Goal: Information Seeking & Learning: Learn about a topic

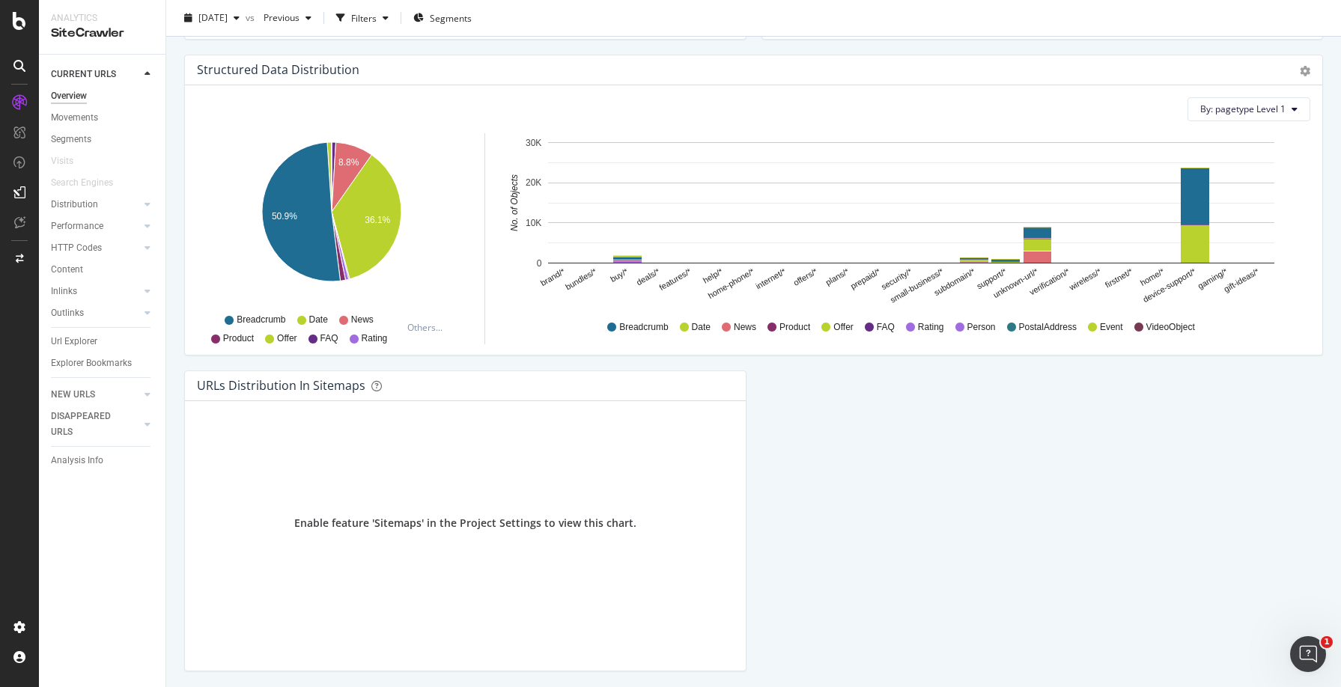
scroll to position [1485, 0]
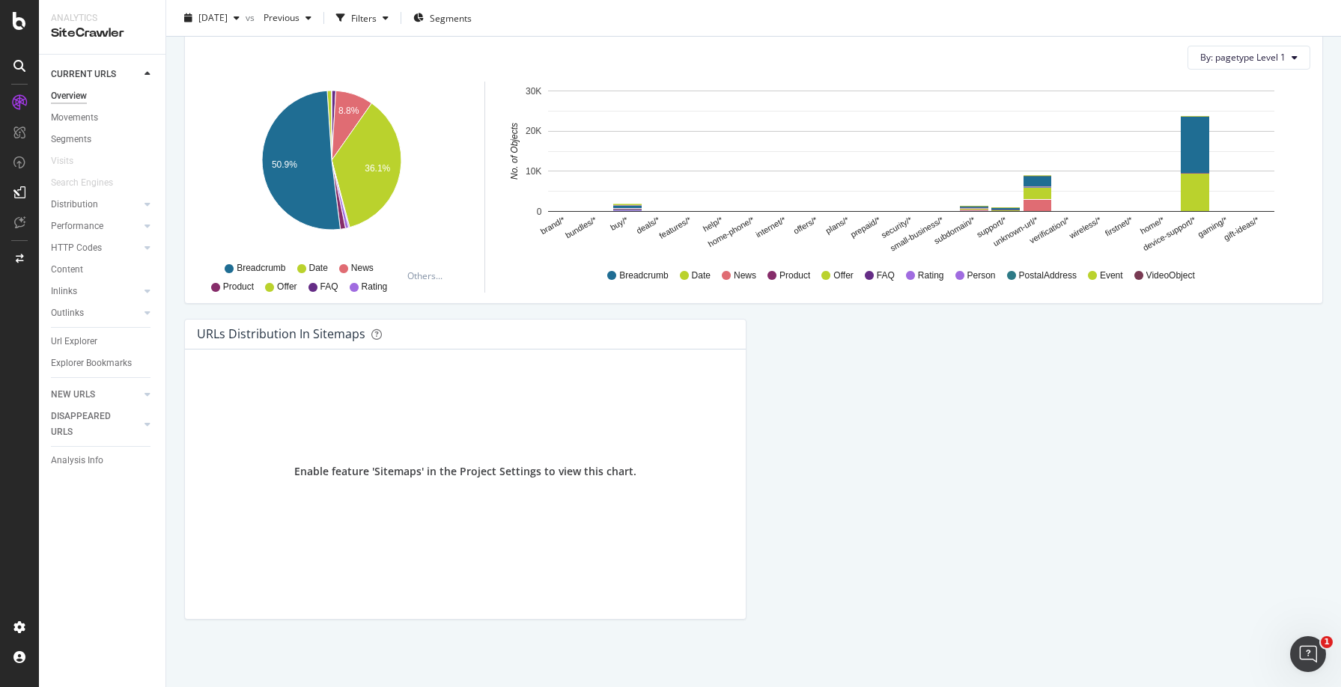
click at [17, 73] on div at bounding box center [19, 66] width 24 height 24
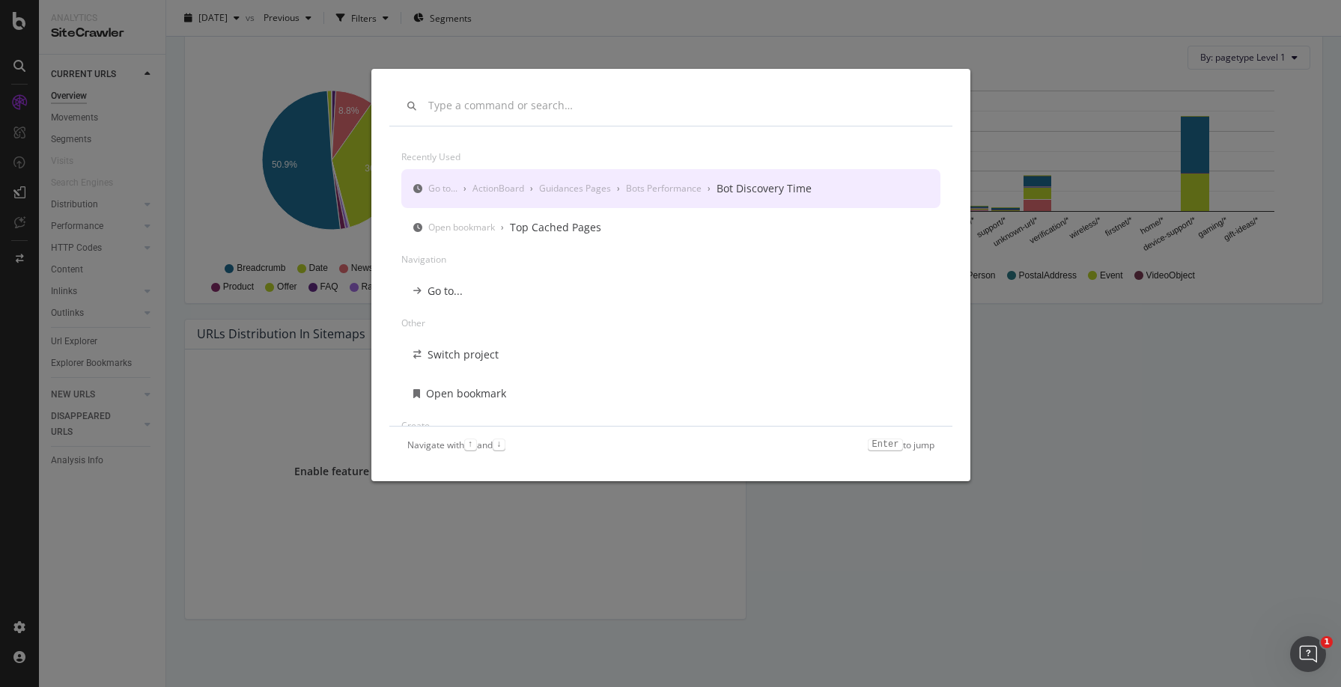
click at [428, 103] on div "modal" at bounding box center [670, 106] width 563 height 39
click at [451, 105] on input "modal" at bounding box center [681, 106] width 506 height 13
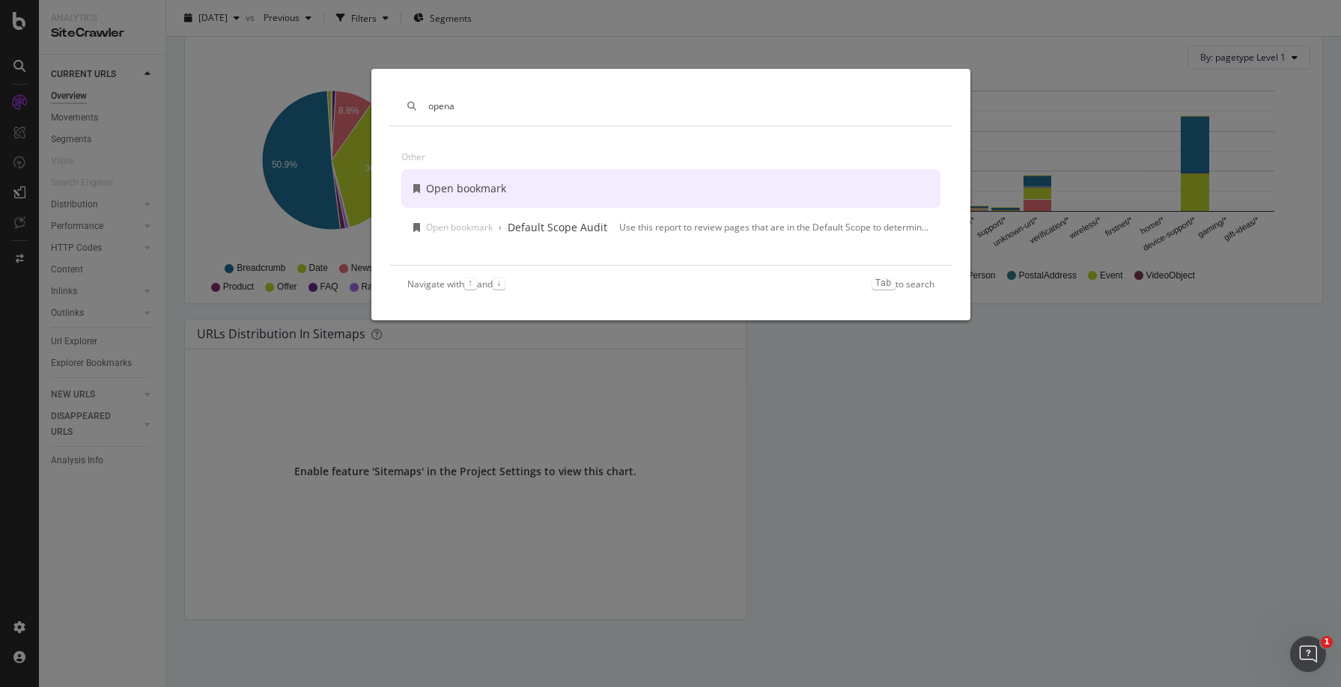
type input "openai"
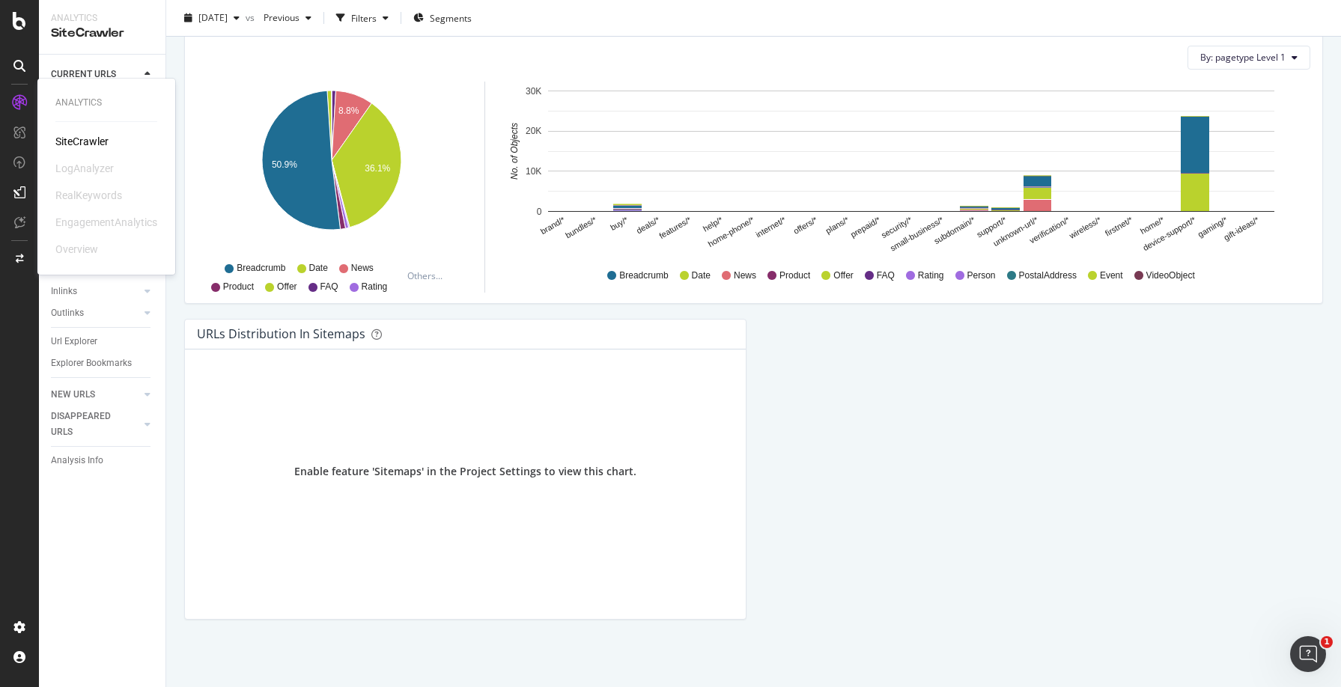
click at [13, 104] on icon at bounding box center [19, 102] width 15 height 15
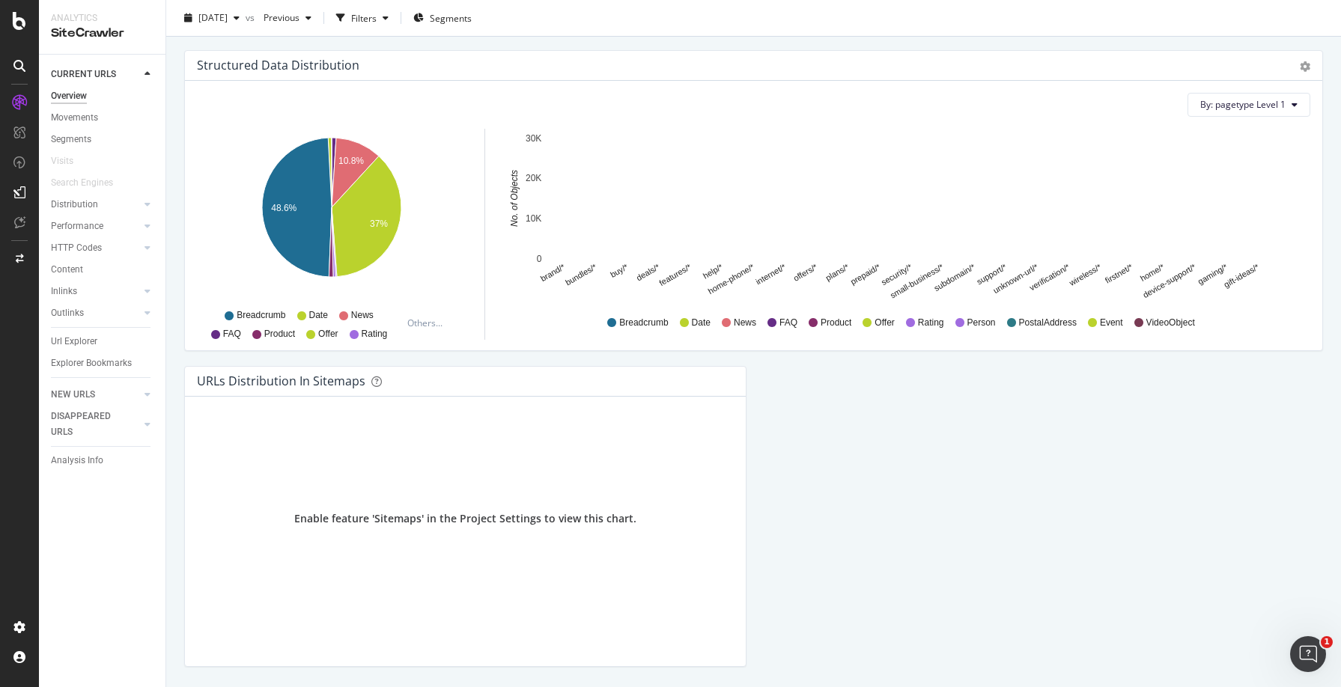
scroll to position [1451, 0]
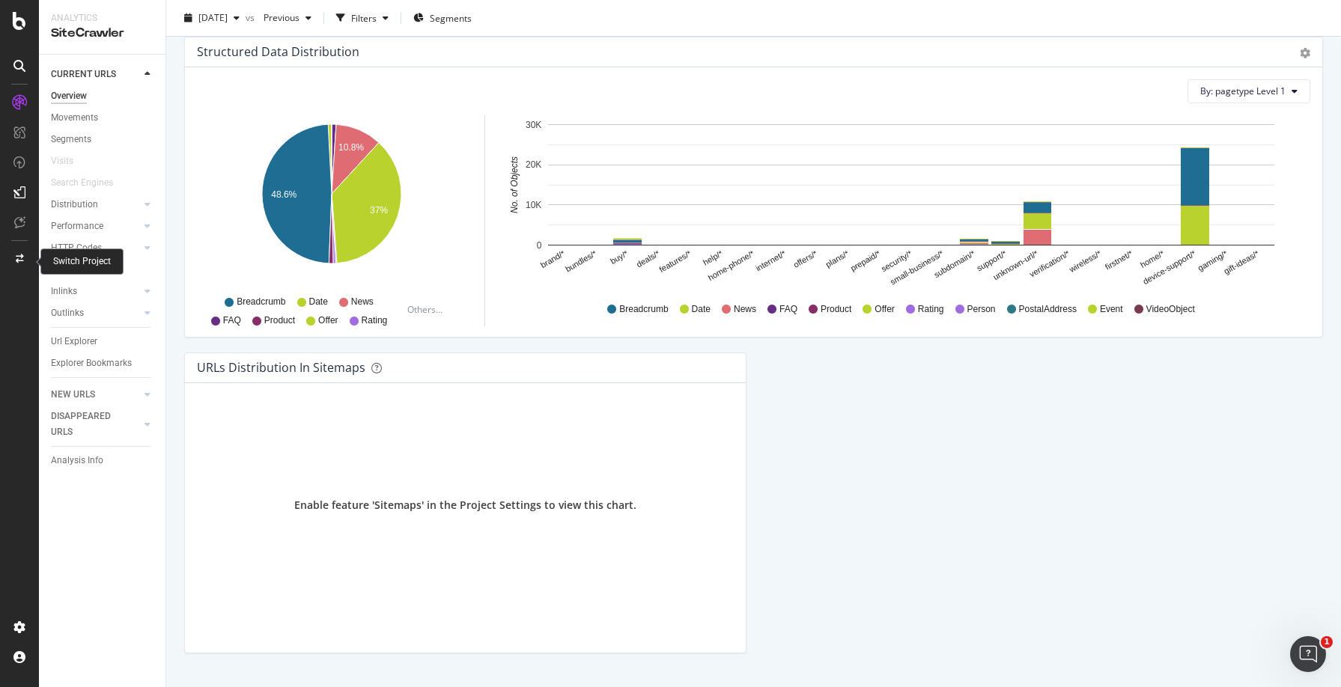
click at [13, 256] on div at bounding box center [19, 259] width 36 height 24
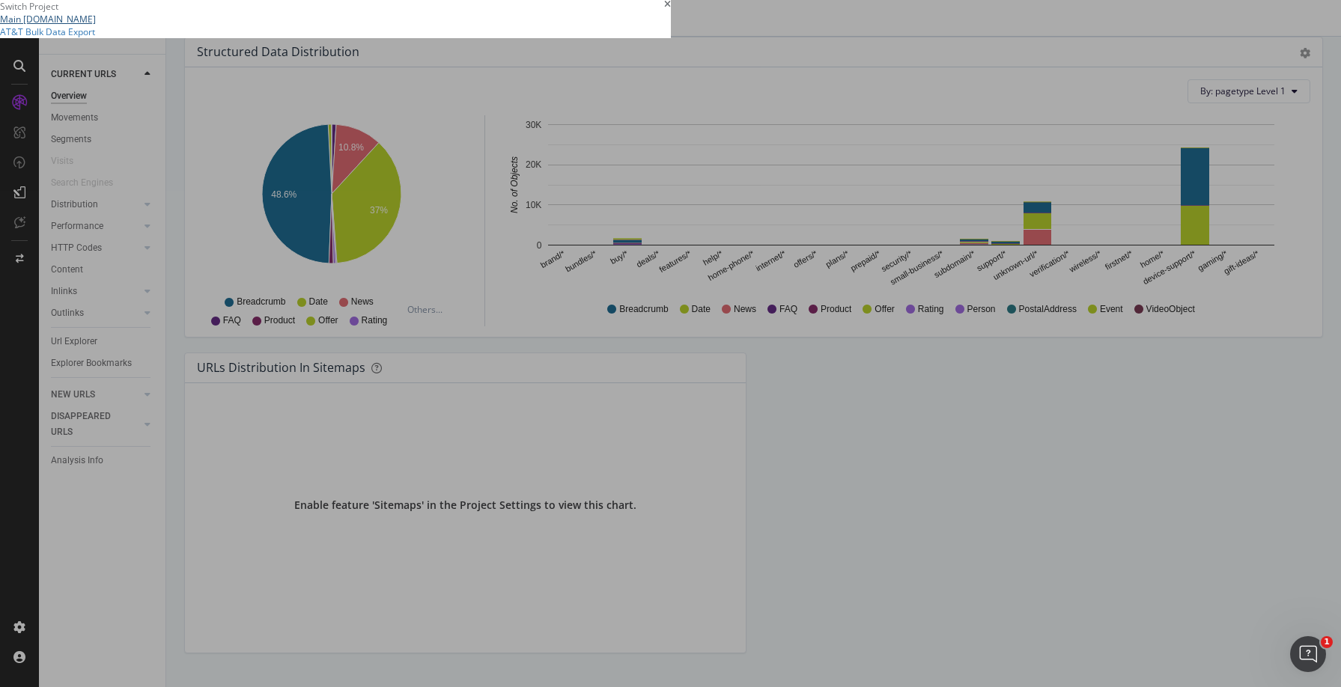
click at [96, 25] on link "Main [DOMAIN_NAME]" at bounding box center [48, 19] width 96 height 13
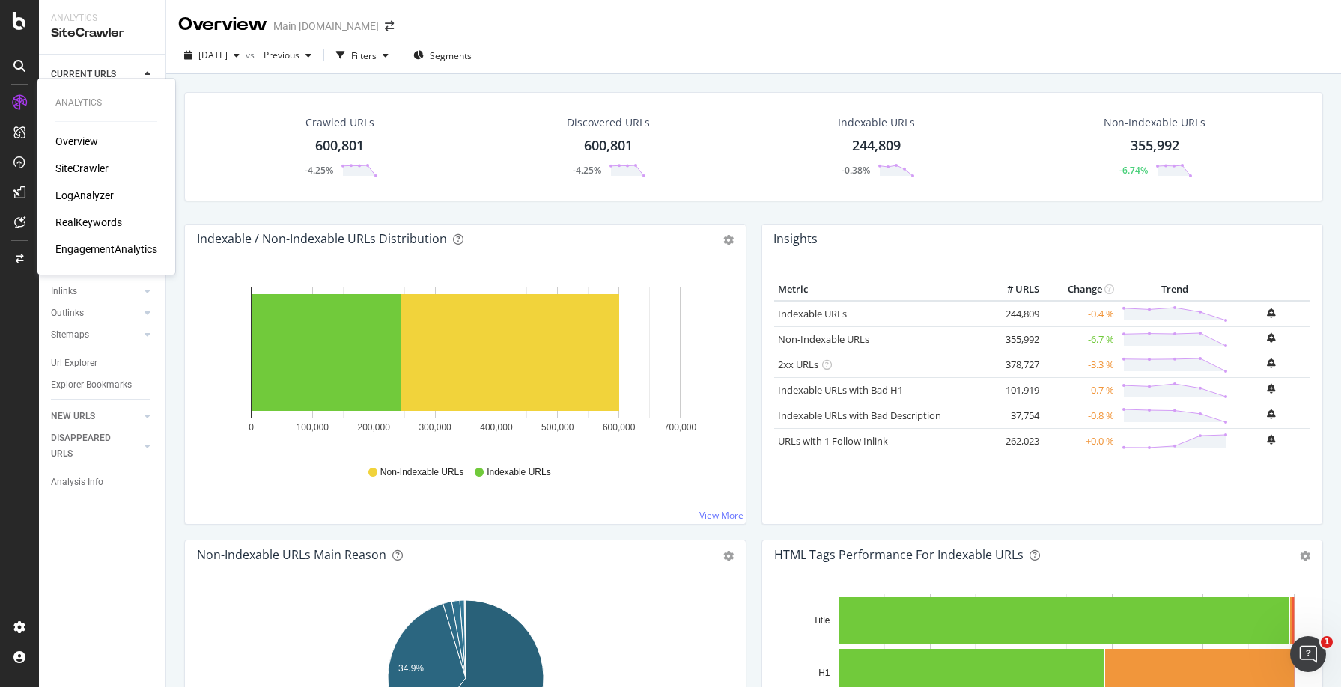
click at [79, 164] on div "SiteCrawler" at bounding box center [81, 168] width 53 height 15
click at [104, 183] on div "Search Engines" at bounding box center [82, 183] width 62 height 16
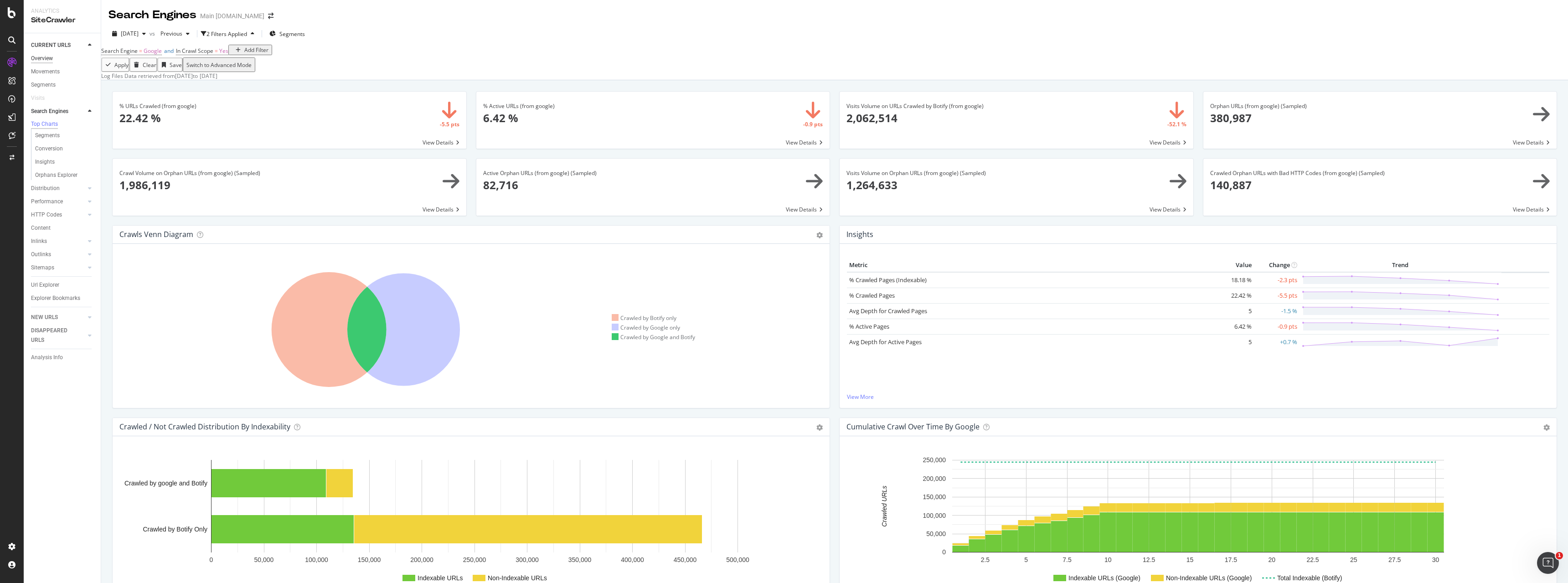
click at [44, 60] on div "Overview" at bounding box center [42, 58] width 22 height 10
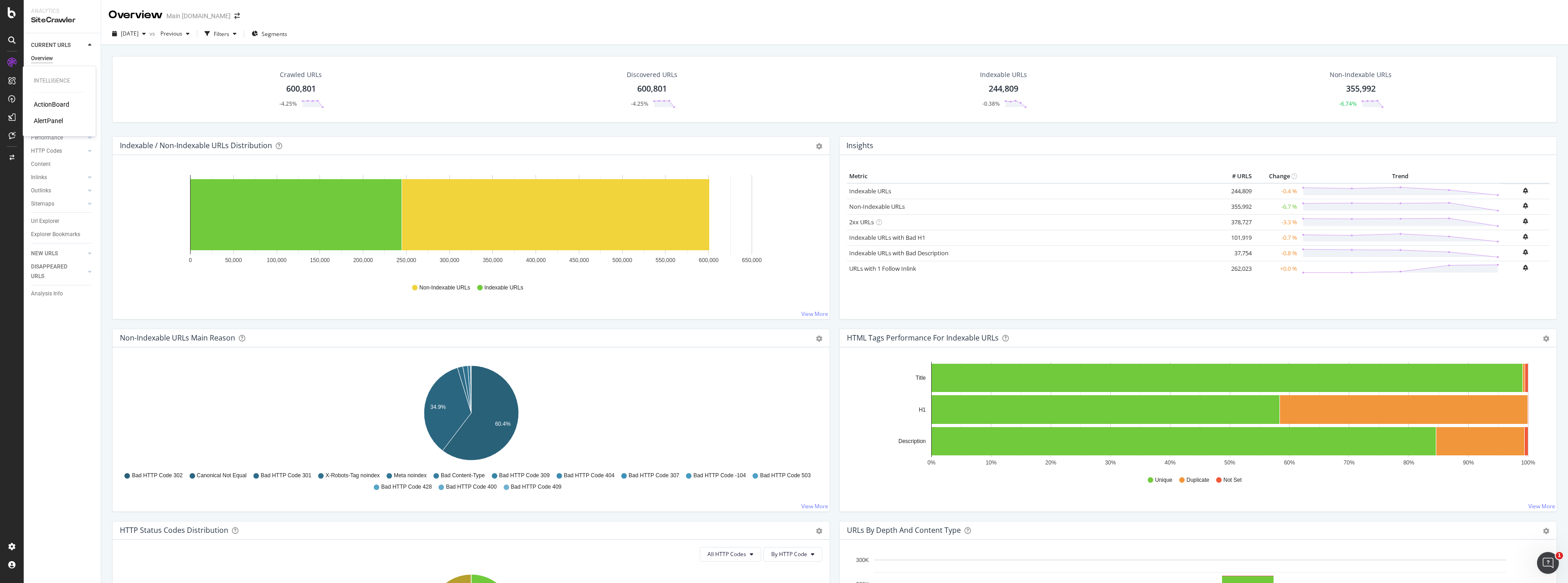
click at [45, 108] on div "ActionBoard" at bounding box center [51, 104] width 35 height 9
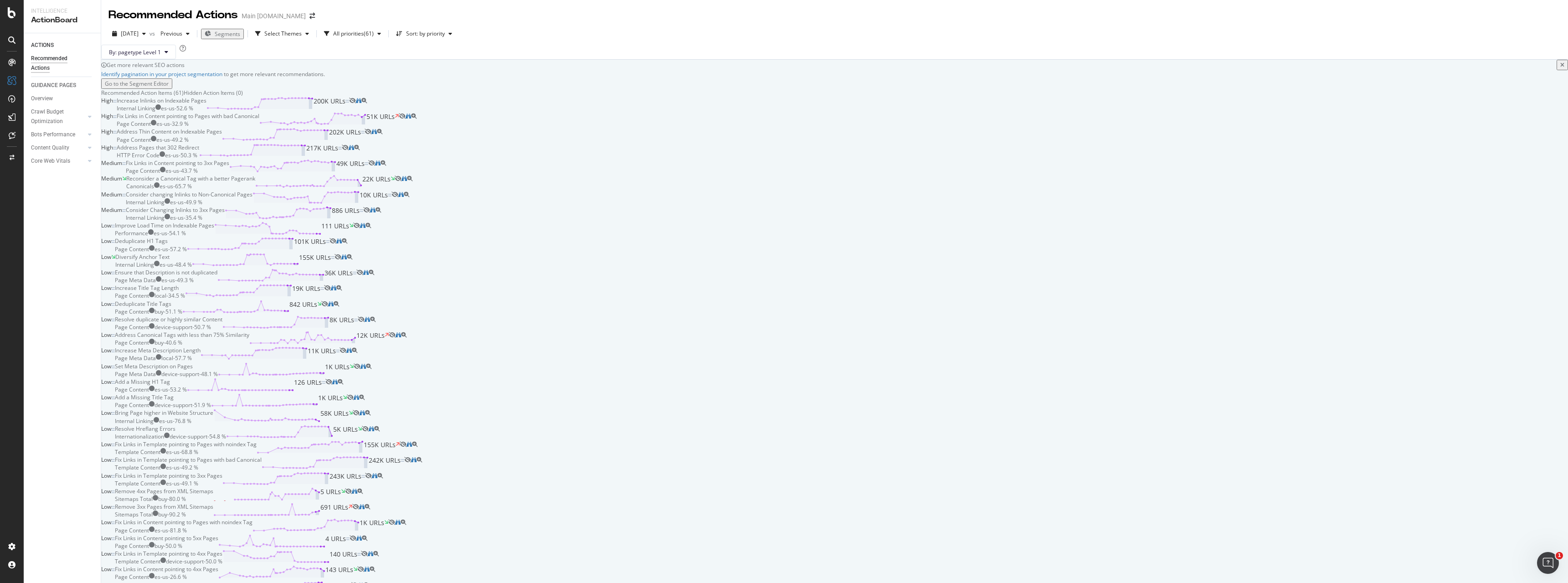
scroll to position [46, 0]
click at [44, 82] on div "Overview" at bounding box center [46, 86] width 26 height 9
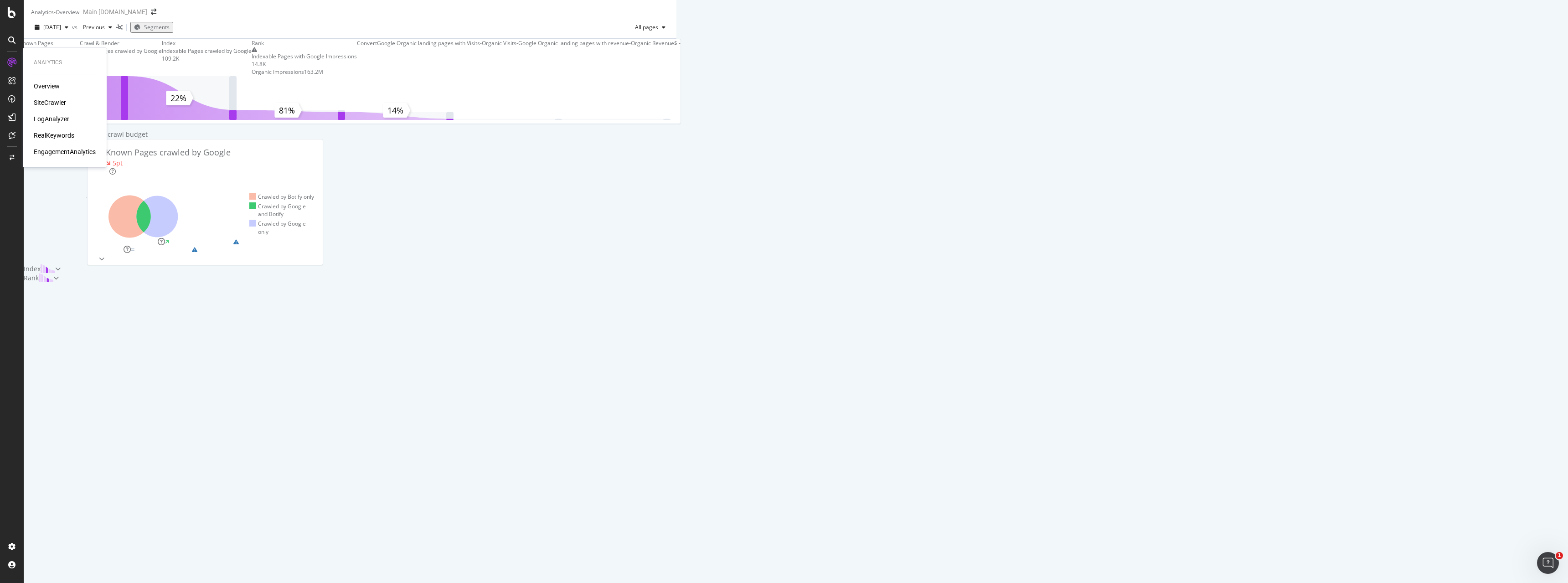
click at [57, 153] on div "EngagementAnalytics" at bounding box center [65, 152] width 62 height 9
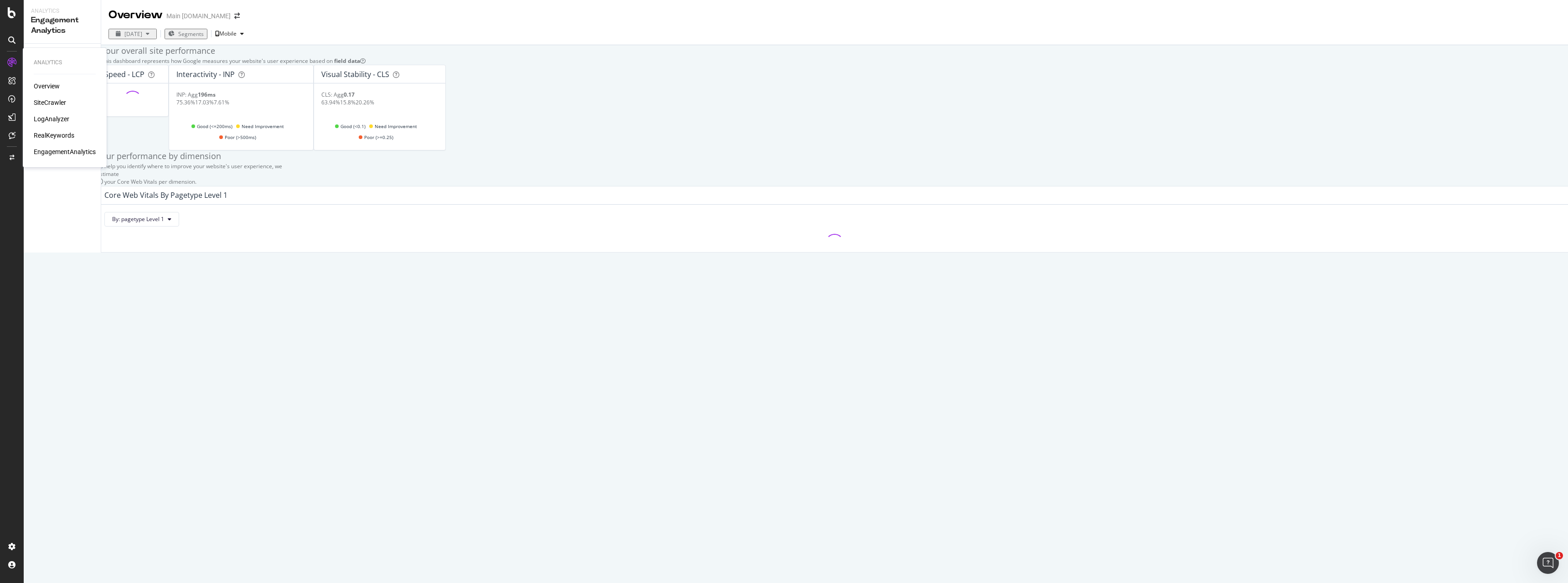
click at [45, 86] on div "Overview" at bounding box center [46, 86] width 26 height 9
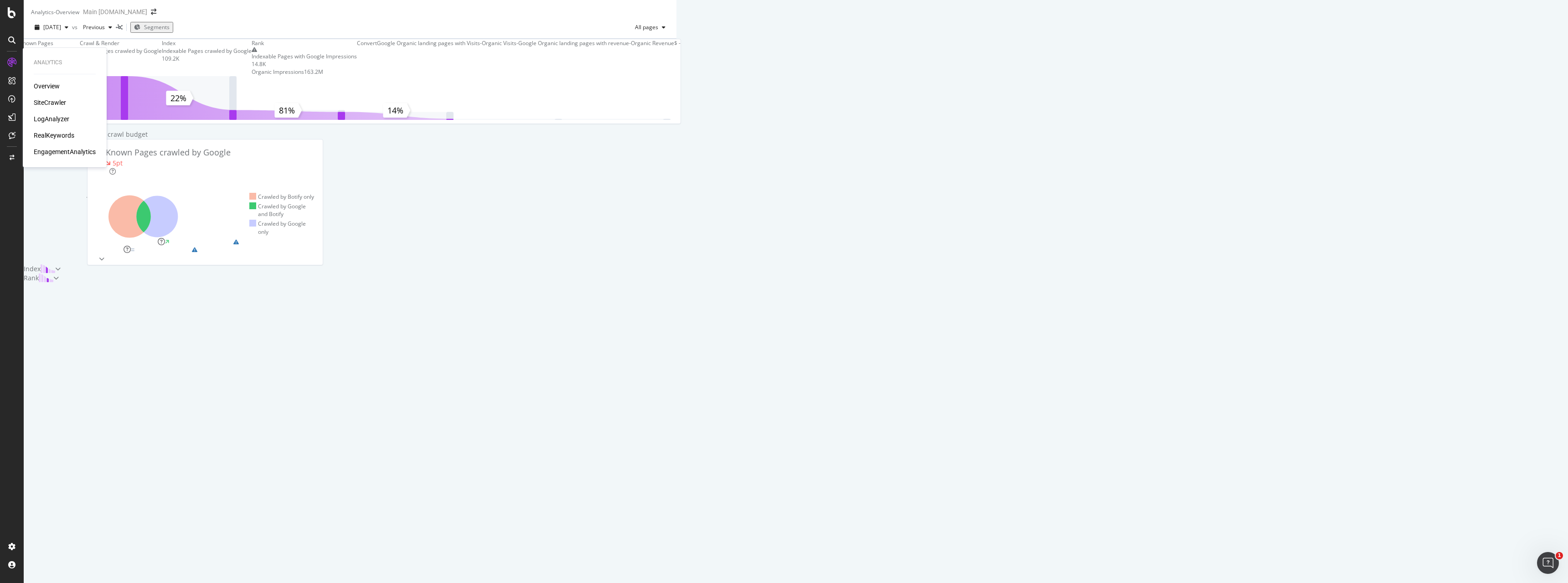
click at [44, 100] on div "SiteCrawler" at bounding box center [49, 102] width 32 height 9
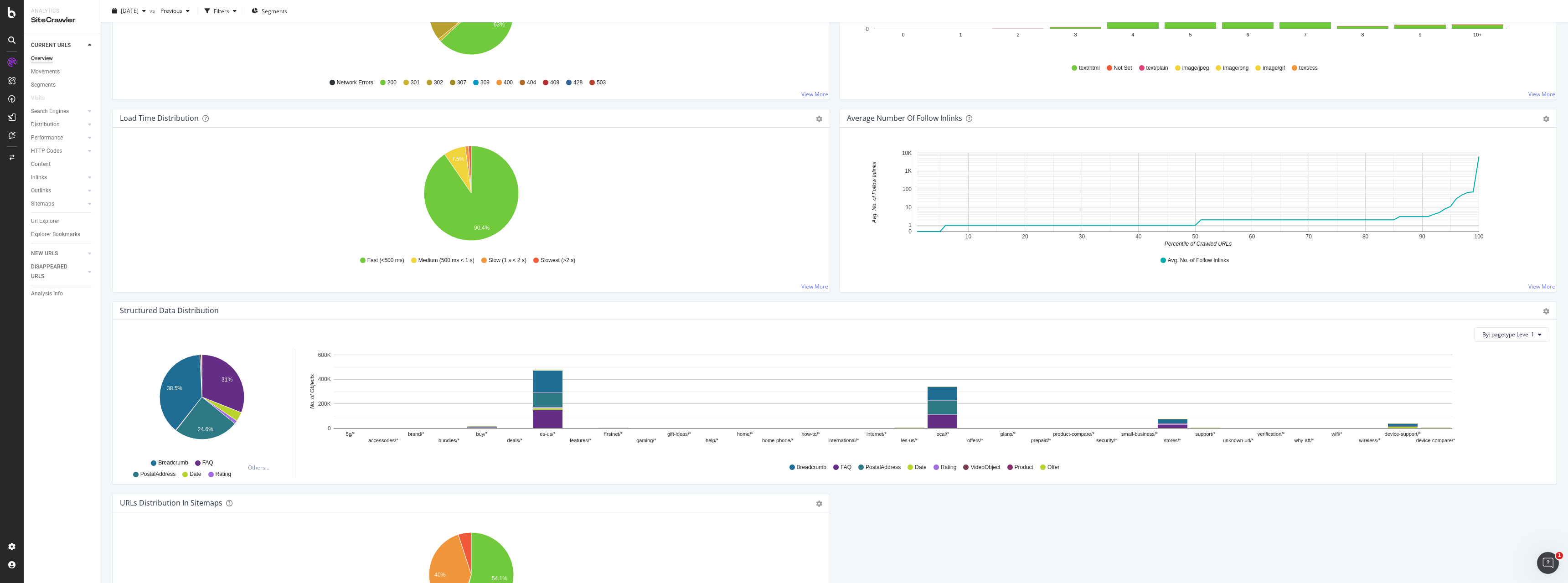
scroll to position [739, 0]
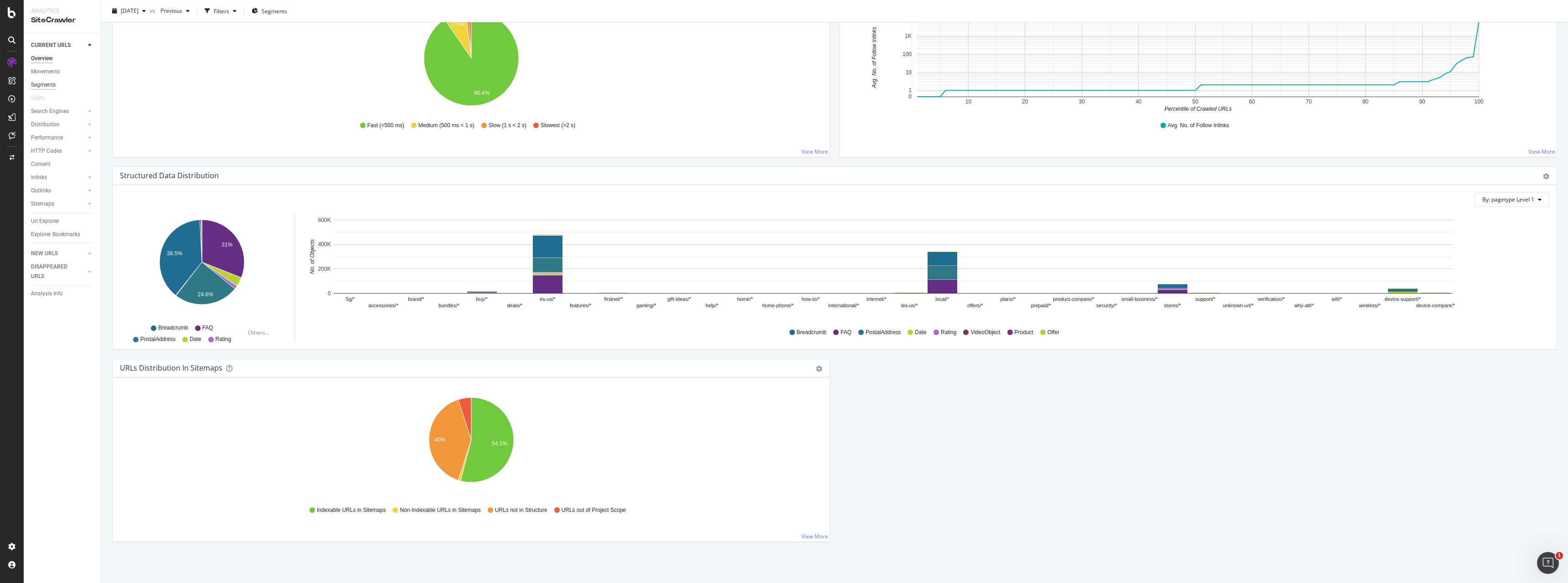
click at [51, 83] on div "Segments" at bounding box center [43, 85] width 24 height 10
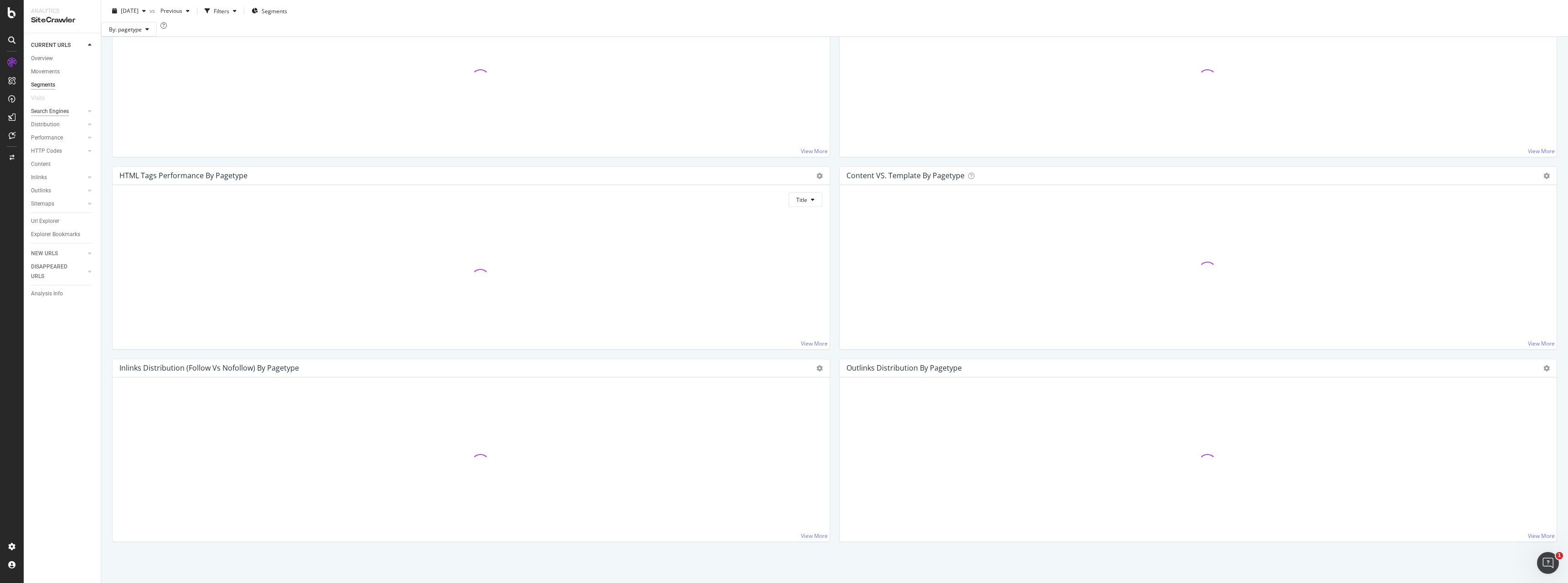
scroll to position [647, 0]
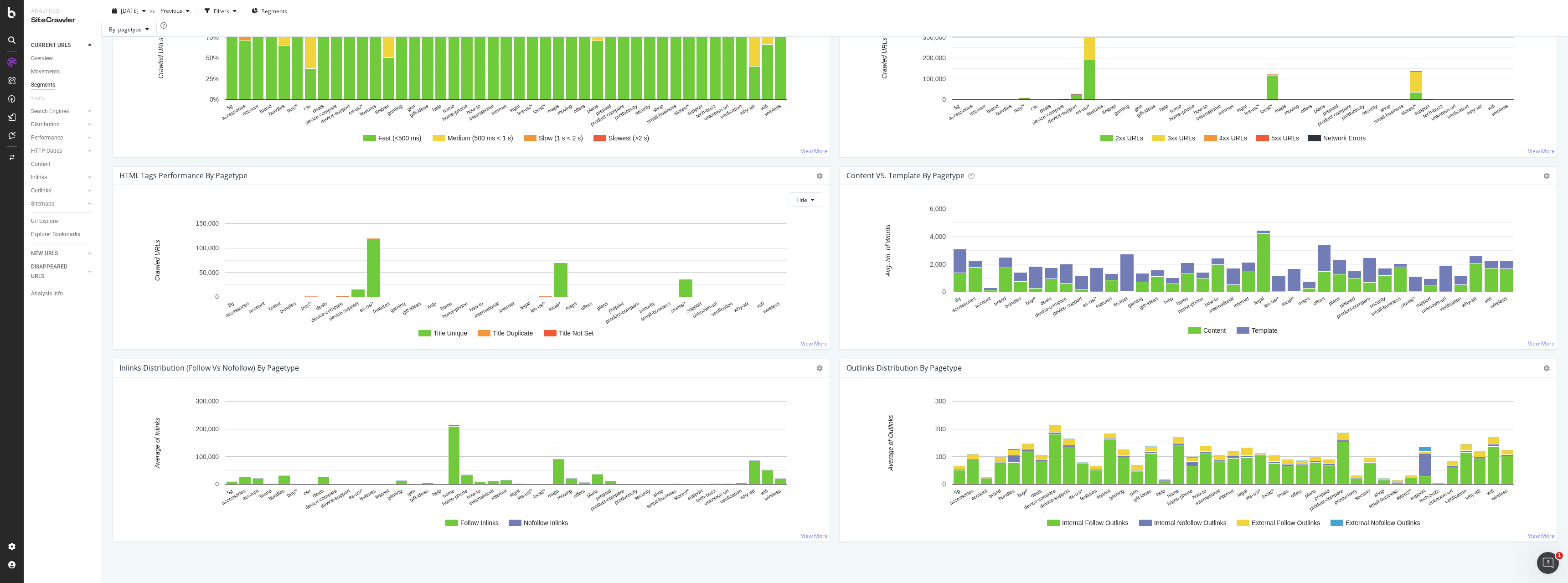
click at [48, 228] on div "Explorer Bookmarks" at bounding box center [66, 234] width 70 height 13
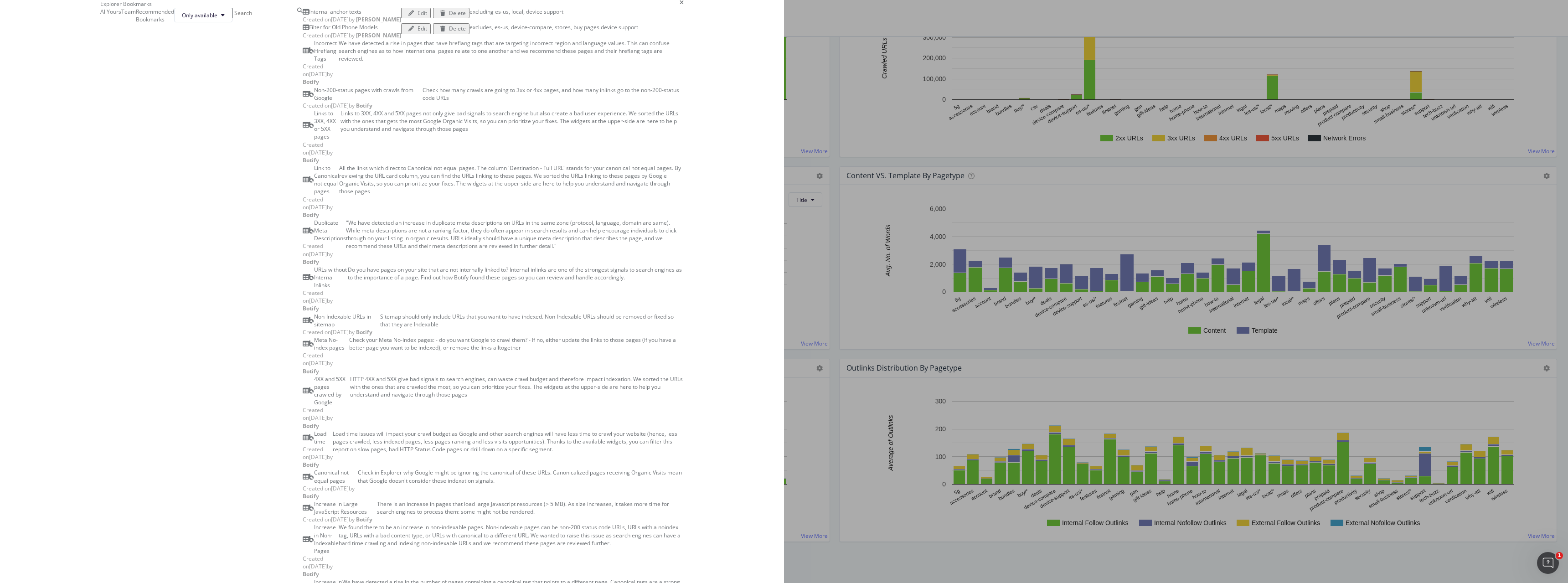
click at [297, 18] on input "modal" at bounding box center [265, 13] width 65 height 10
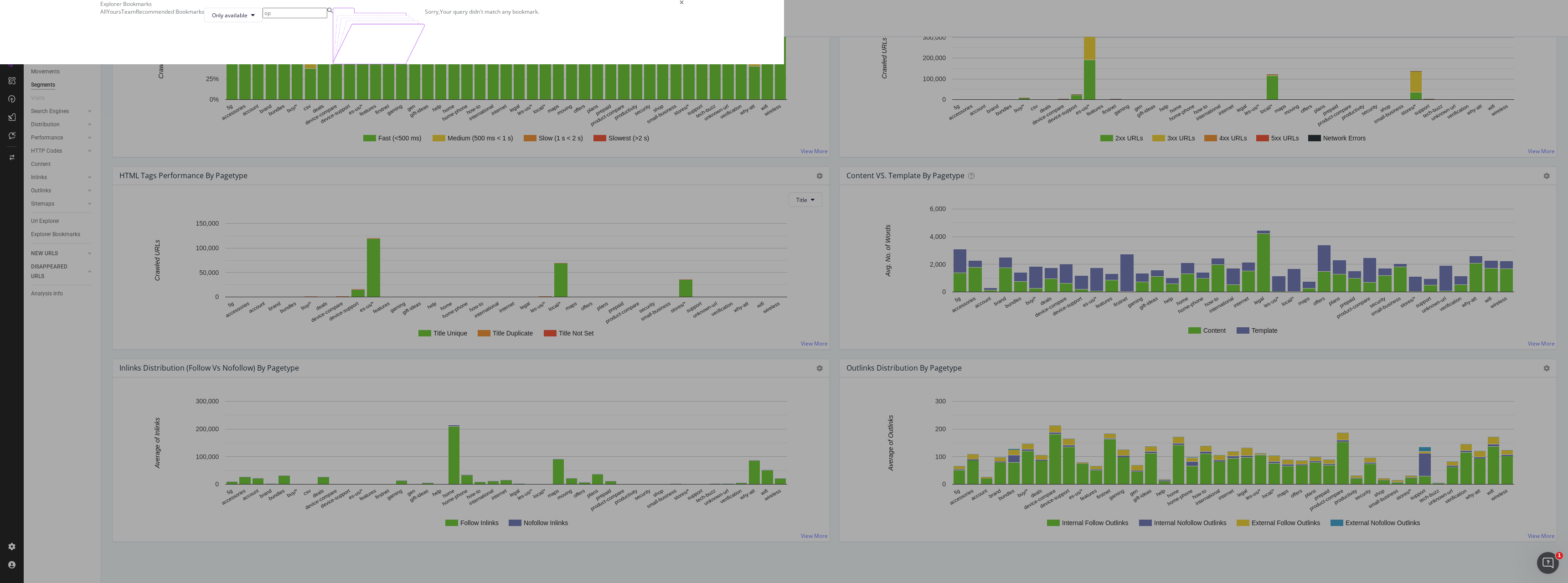
type input "o"
type input "l"
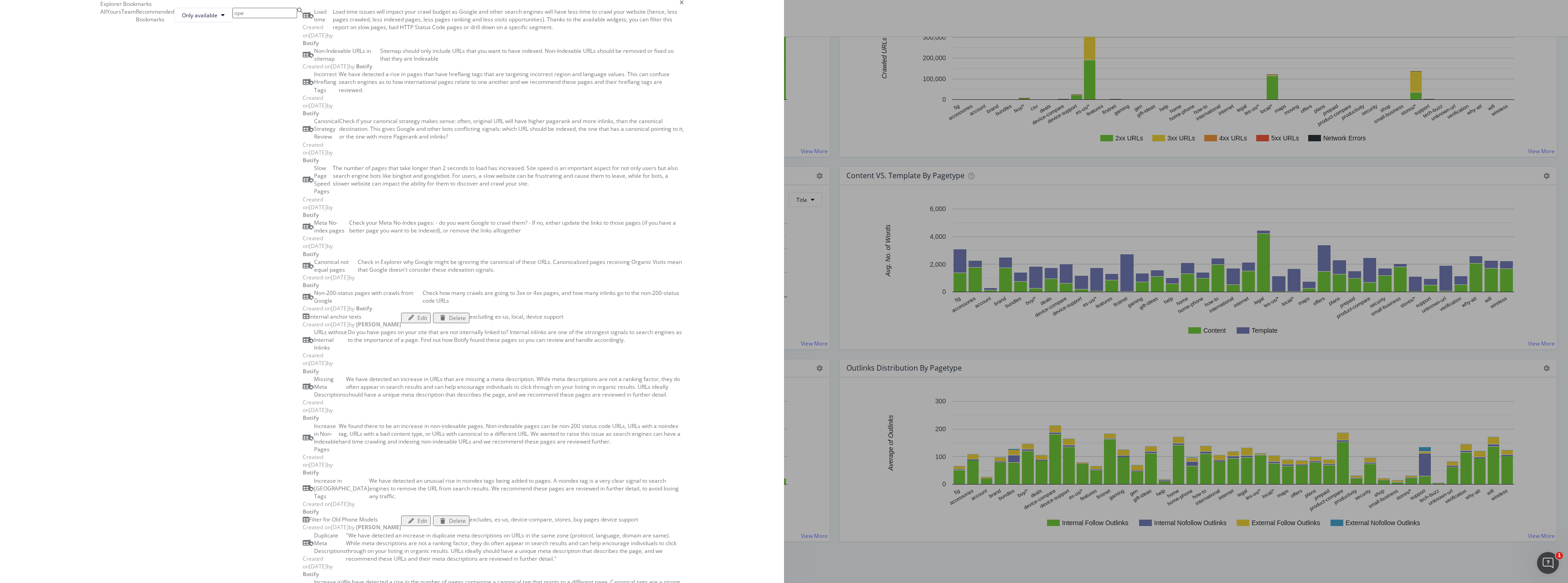
type input "open"
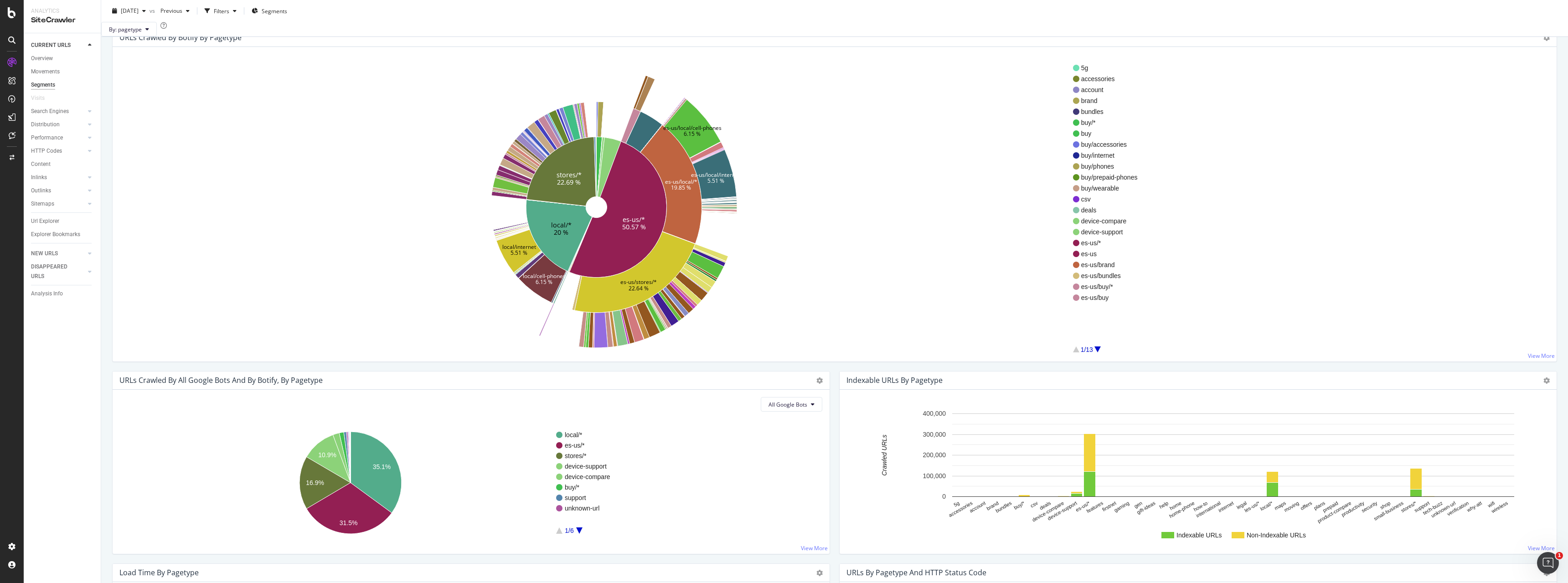
scroll to position [0, 0]
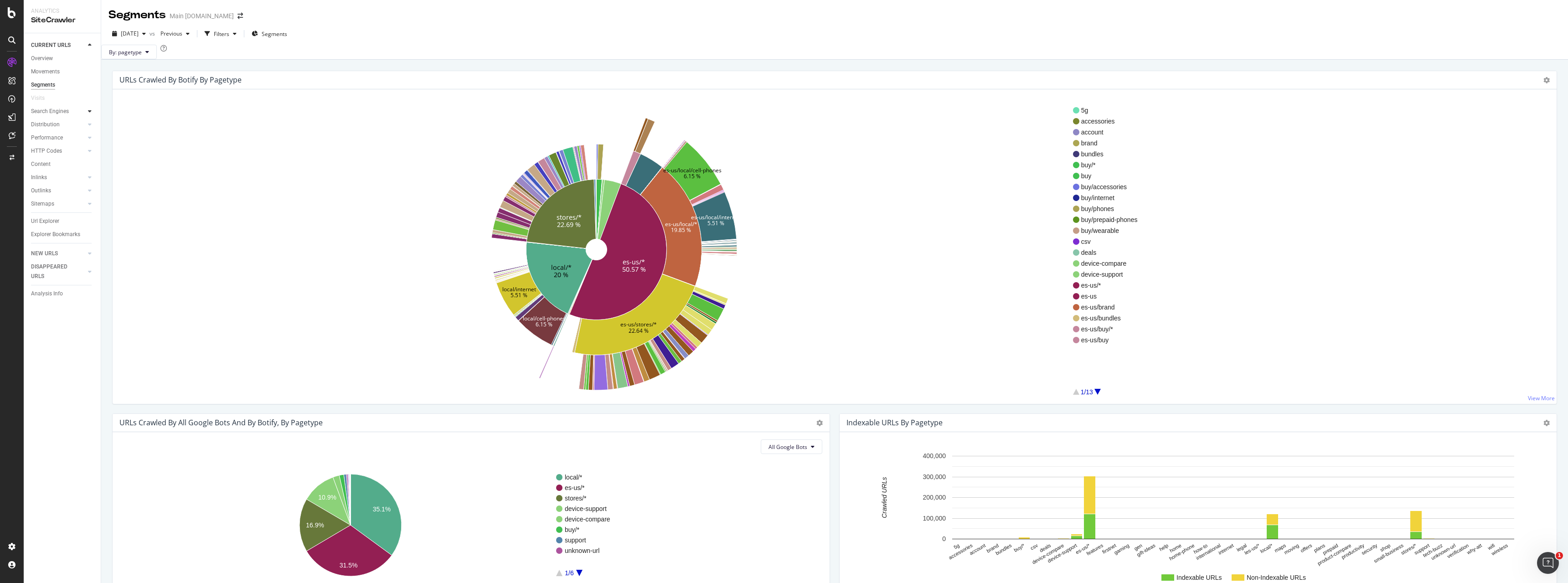
click at [88, 114] on icon at bounding box center [90, 111] width 4 height 5
click at [60, 123] on div "Top Charts" at bounding box center [49, 125] width 27 height 10
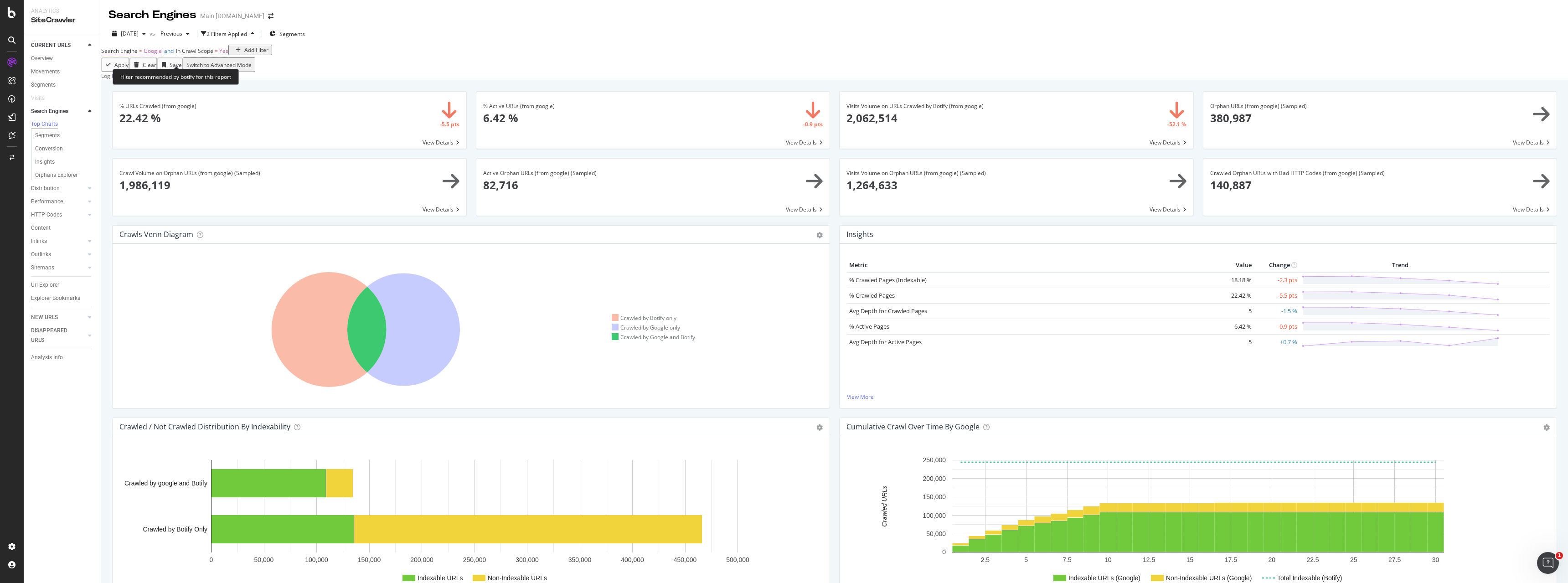
click at [162, 55] on span "Google" at bounding box center [153, 51] width 18 height 8
click at [138, 73] on div "Google" at bounding box center [131, 66] width 38 height 15
click at [134, 100] on span "OpenAI" at bounding box center [124, 97] width 19 height 8
drag, startPoint x: 210, startPoint y: 100, endPoint x: 250, endPoint y: 155, distance: 68.0
click at [246, 70] on div "Apply" at bounding box center [253, 66] width 14 height 8
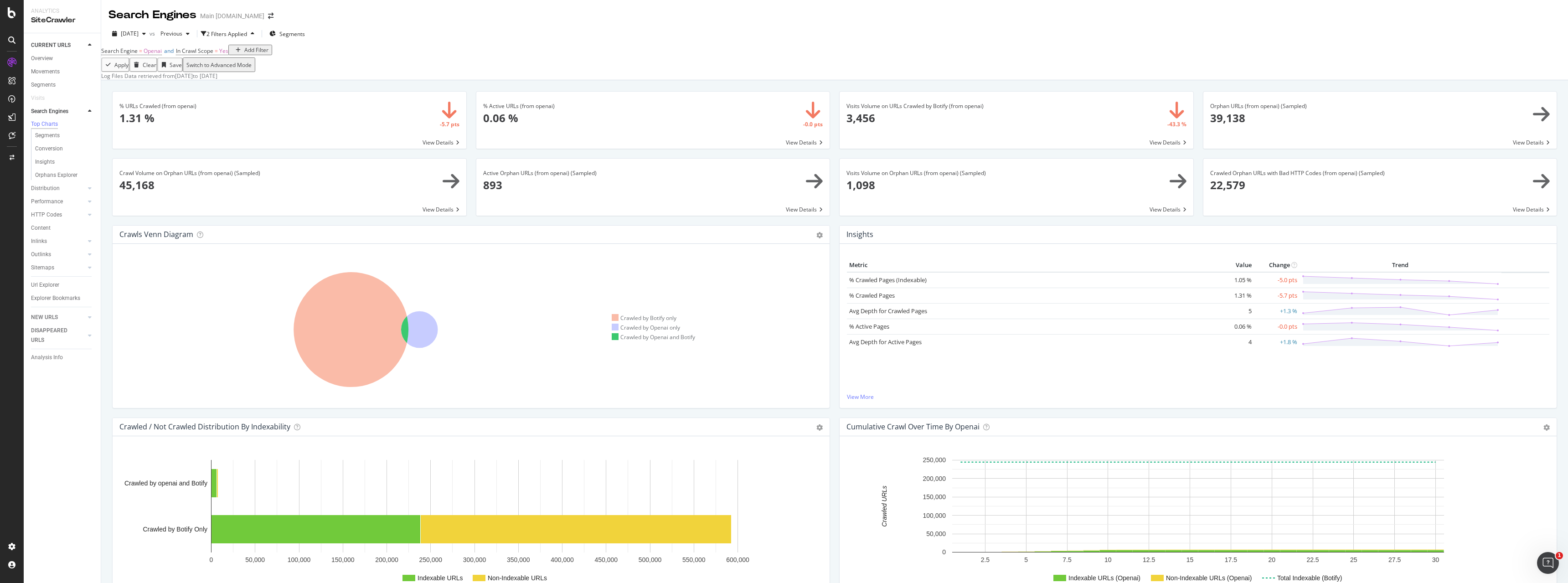
click at [444, 148] on span at bounding box center [289, 120] width 354 height 57
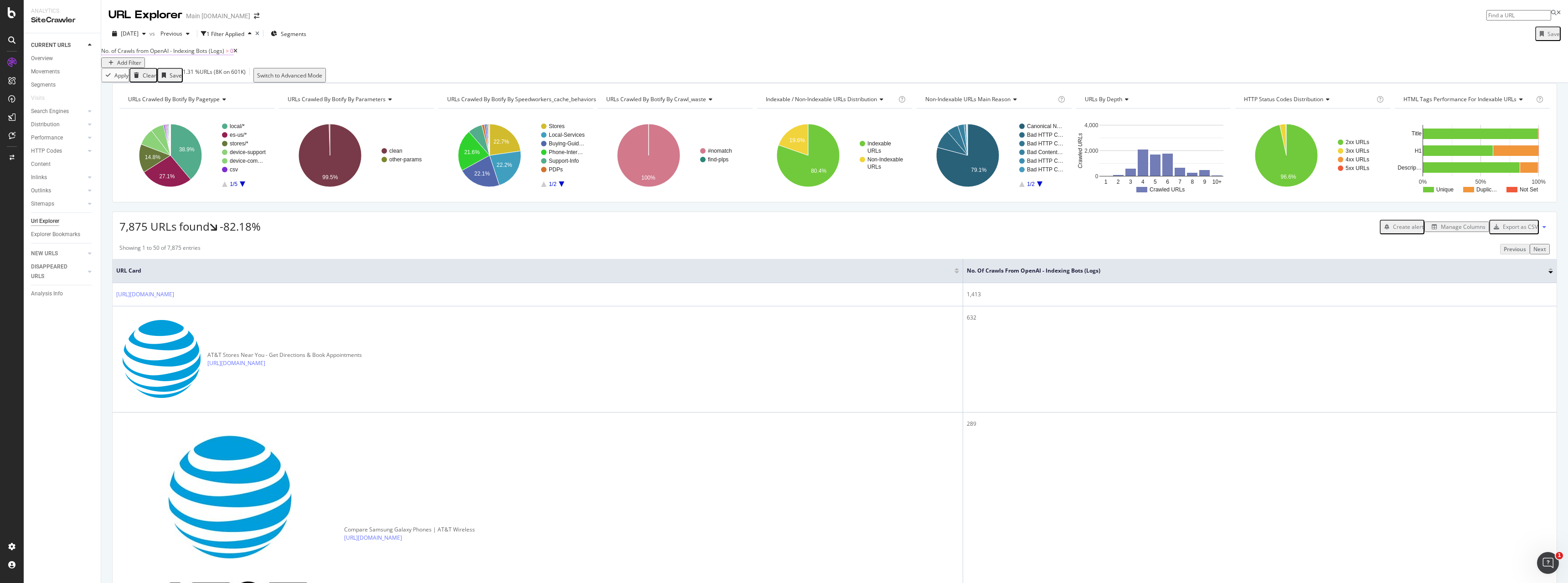
click at [176, 55] on span "No. of Crawls from OpenAI - Indexing Bots (Logs)" at bounding box center [163, 51] width 123 height 8
click at [192, 84] on icon at bounding box center [189, 81] width 6 height 5
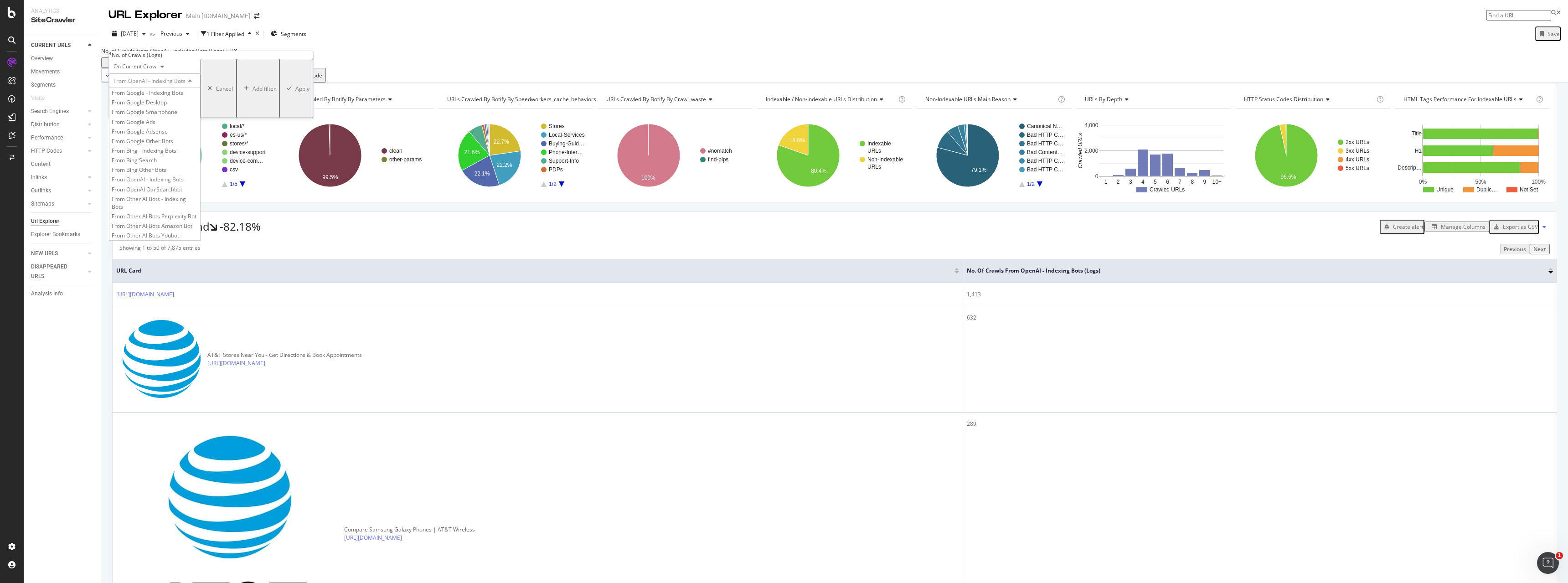
scroll to position [7, 0]
click at [166, 194] on span "From OpenAI Oai Searchbot" at bounding box center [147, 189] width 71 height 8
click at [203, 118] on div "On Current Crawl From OpenAI Oai Searchbot Greater than 0 Cancel Add filter App…" at bounding box center [210, 88] width 203 height 59
click at [294, 93] on div "Apply" at bounding box center [301, 88] width 14 height 8
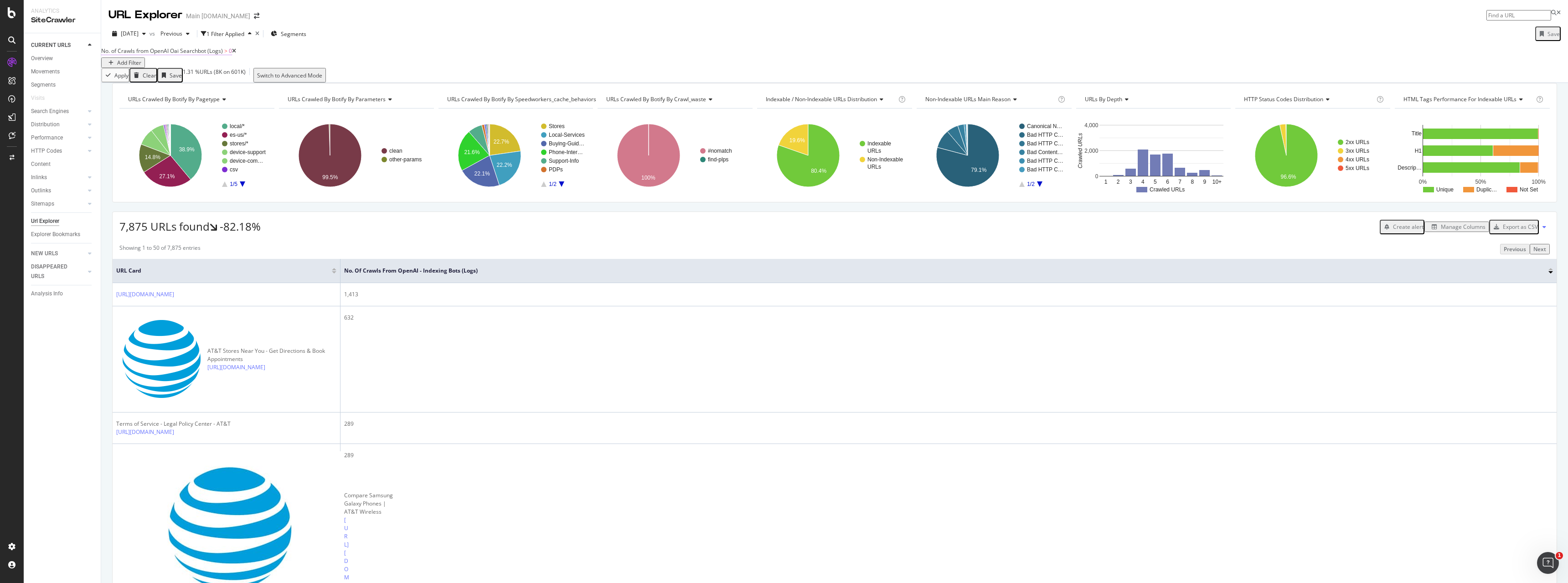
click at [210, 55] on span "No. of Crawls from OpenAI Oai Searchbot (Logs)" at bounding box center [162, 51] width 122 height 8
click at [191, 84] on icon at bounding box center [187, 81] width 6 height 5
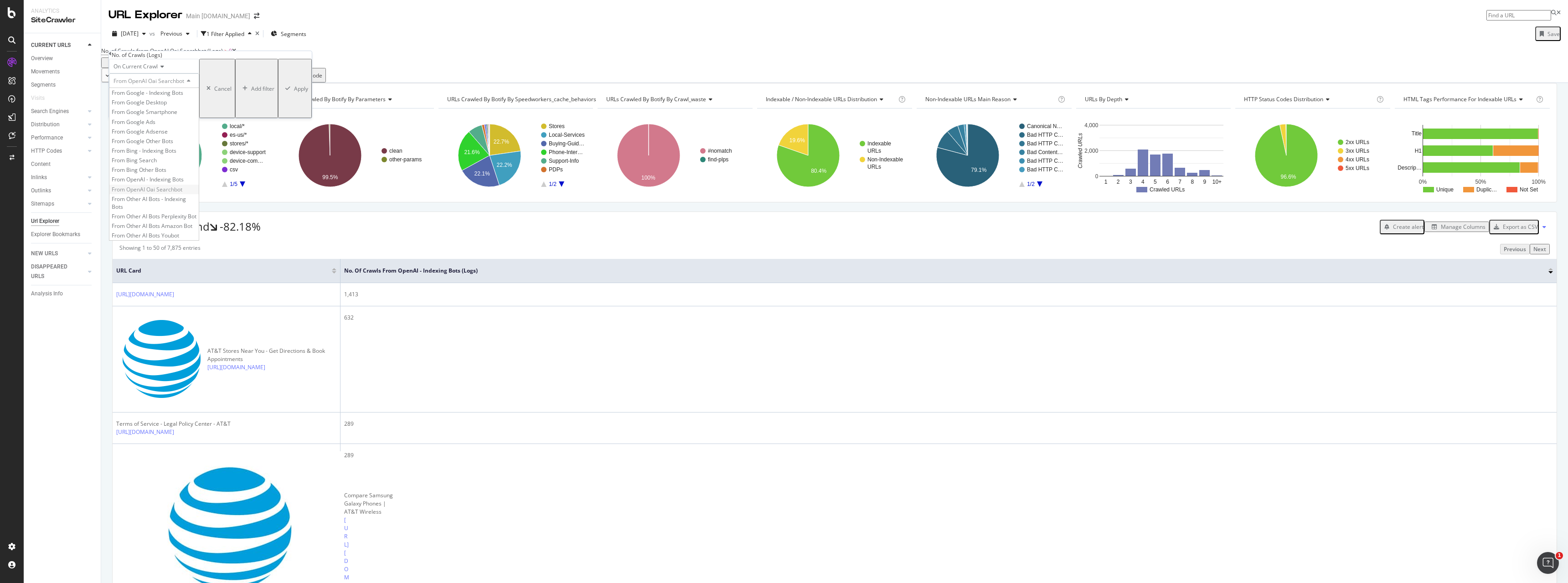
click at [175, 194] on span "From OpenAI Oai Searchbot" at bounding box center [147, 189] width 71 height 8
click at [294, 93] on div "Apply" at bounding box center [301, 88] width 14 height 8
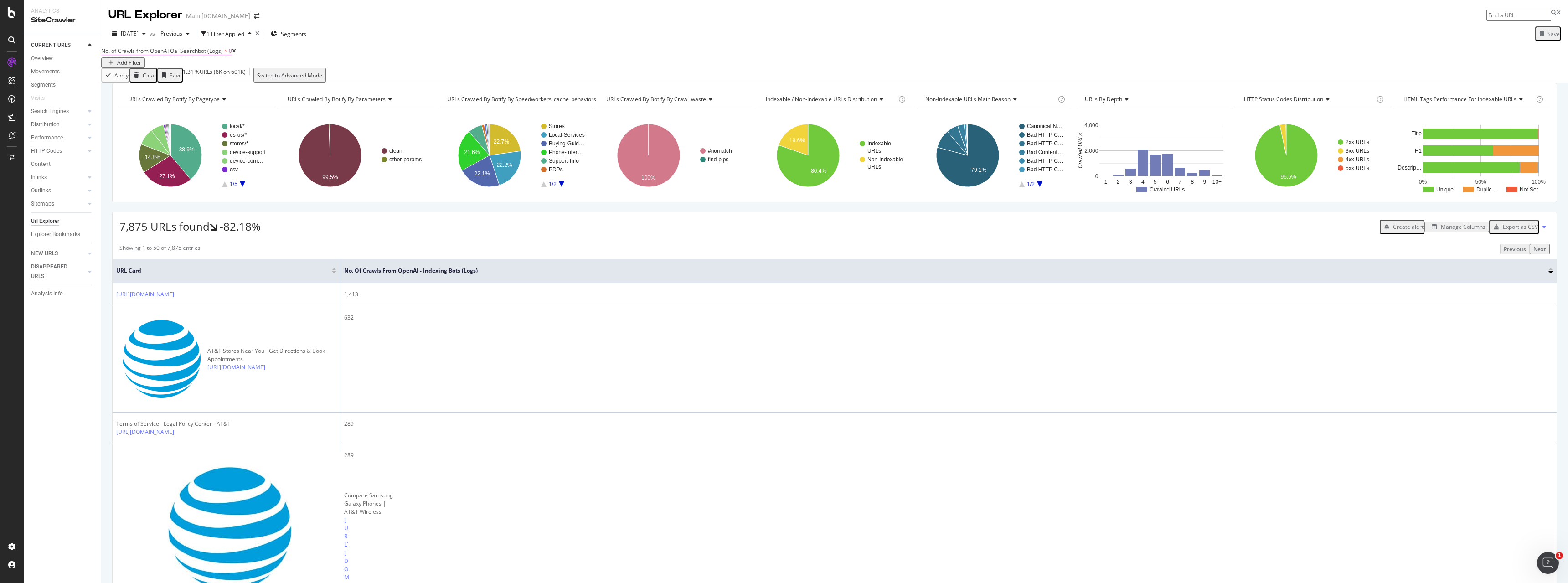
click at [195, 55] on span "No. of Crawls from OpenAI Oai Searchbot (Logs)" at bounding box center [162, 51] width 122 height 8
click at [177, 88] on div "From OpenAI Oai Searchbot" at bounding box center [154, 81] width 90 height 15
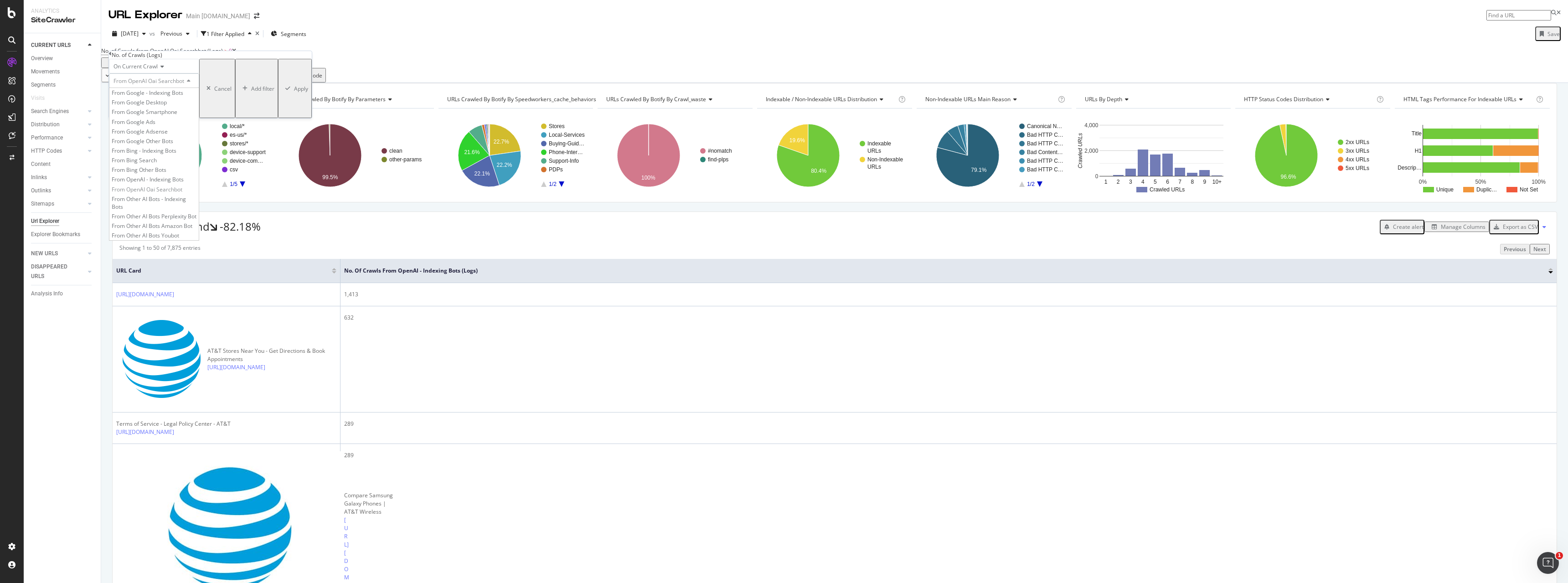
scroll to position [7, 0]
click at [159, 74] on div "On Current Crawl" at bounding box center [154, 66] width 90 height 15
click at [161, 74] on div "On Current Crawl" at bounding box center [154, 66] width 90 height 15
click at [158, 70] on span "On Current Crawl" at bounding box center [135, 66] width 44 height 8
click at [191, 74] on div "On Current Crawl" at bounding box center [154, 66] width 90 height 15
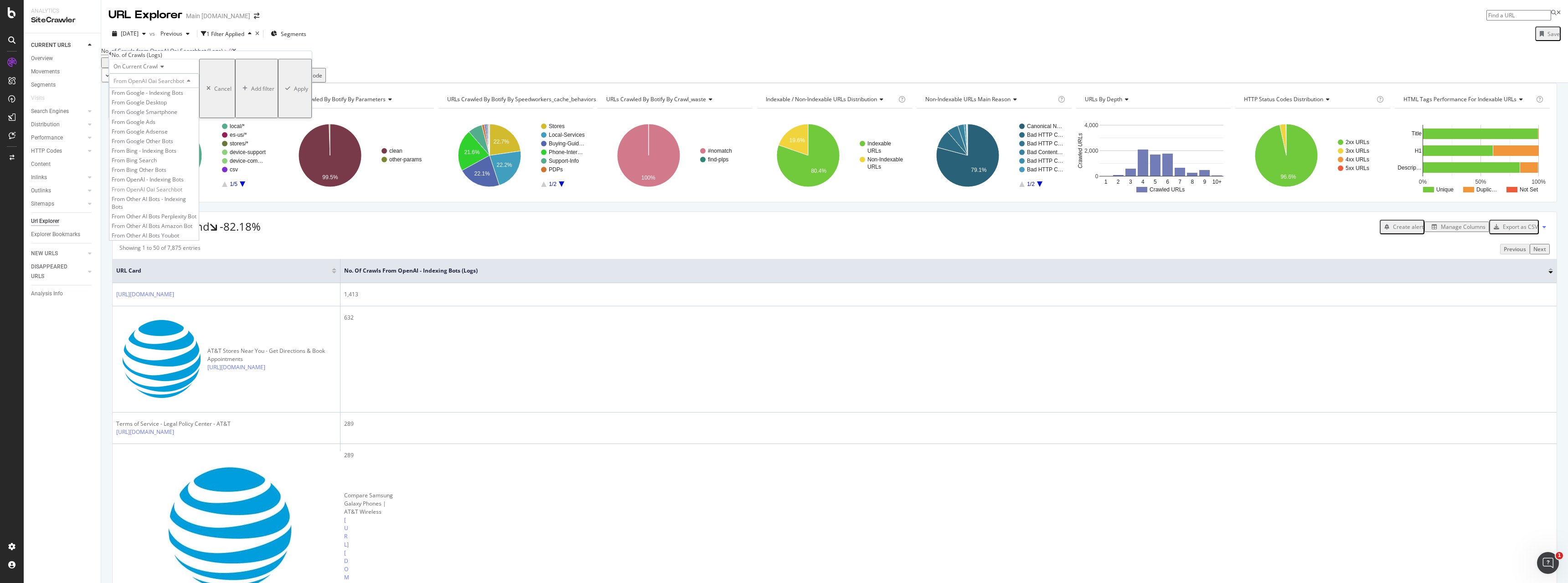
click at [199, 88] on div "From OpenAI Oai Searchbot" at bounding box center [154, 81] width 90 height 15
click at [169, 74] on div "On Current Crawl" at bounding box center [154, 66] width 90 height 15
click at [161, 92] on span "On Compared Crawl" at bounding box center [137, 88] width 52 height 8
click at [184, 85] on span "From OpenAI Oai Searchbot" at bounding box center [149, 81] width 71 height 8
click at [364, 54] on div "No. of Crawls from OpenAI Oai Searchbot (Logs) > 0 Add Filter" at bounding box center [835, 56] width 1467 height 23
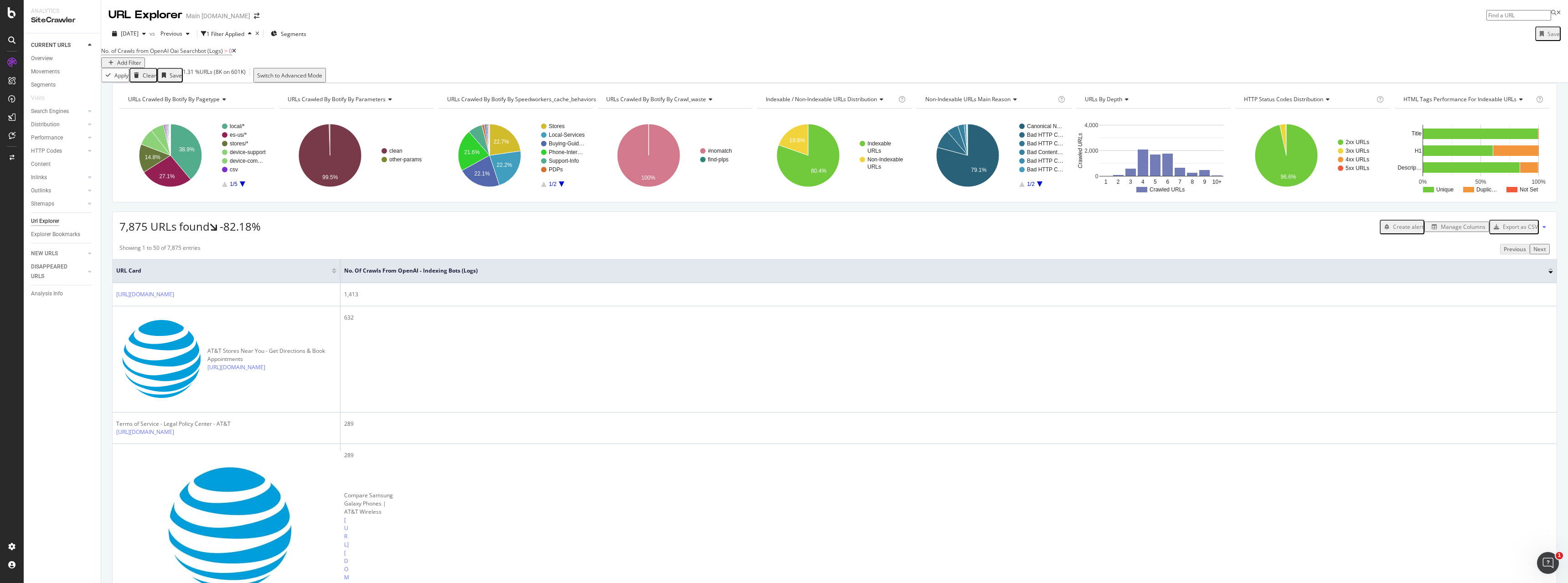
click at [816, 18] on input at bounding box center [1519, 15] width 65 height 10
paste input "ChatGPT-User"
type input "ChatGPT-User"
click at [12, 40] on icon at bounding box center [12, 40] width 7 height 7
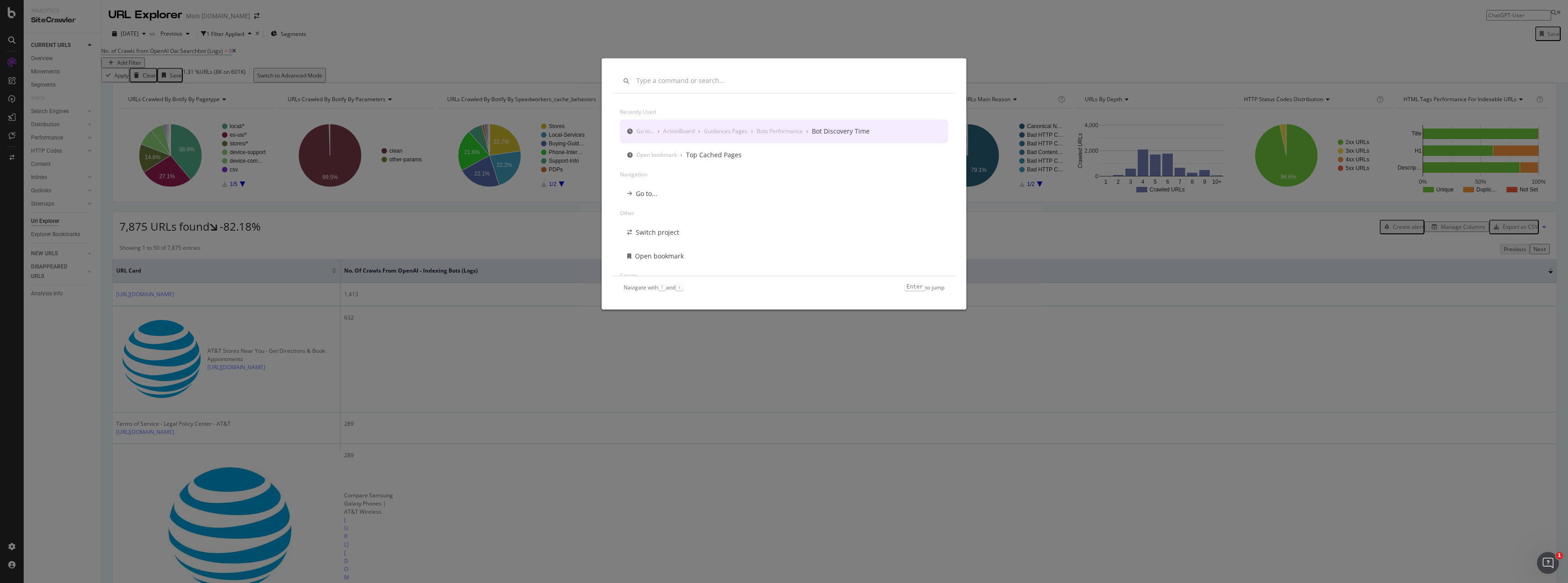
type input "ChatGPT-User"
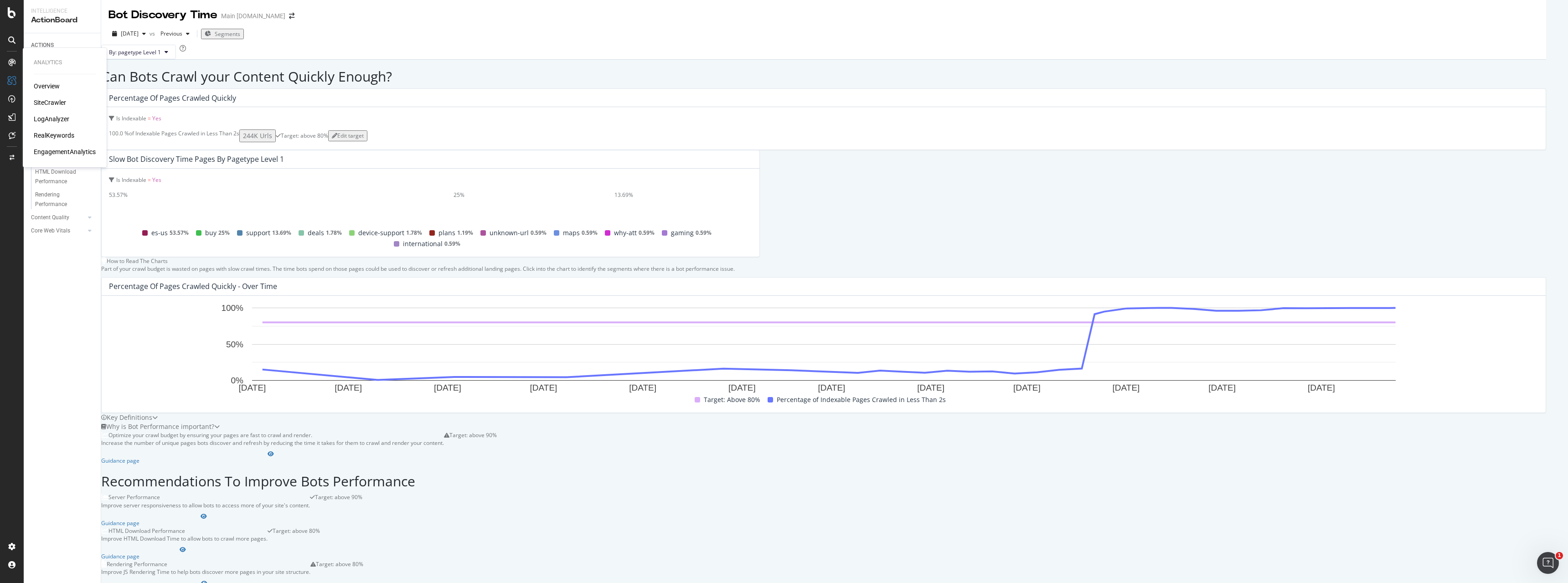
click at [55, 117] on div "LogAnalyzer" at bounding box center [51, 119] width 35 height 9
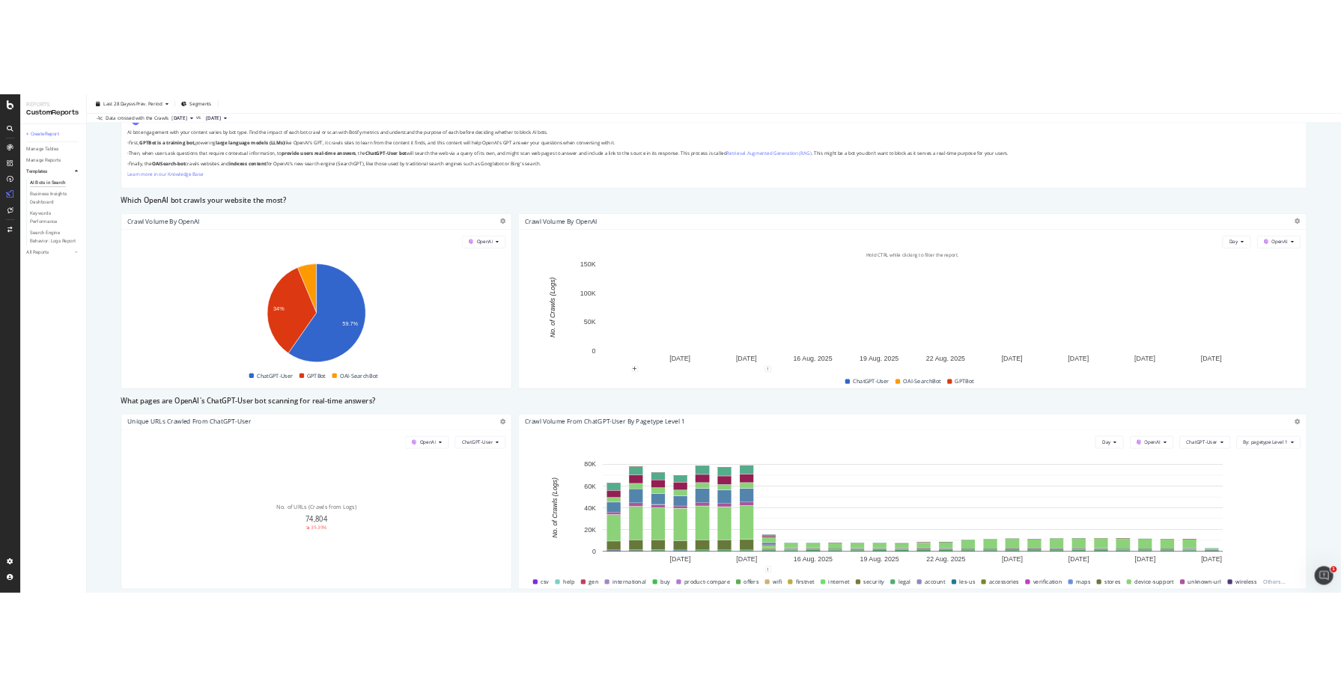
scroll to position [1146, 0]
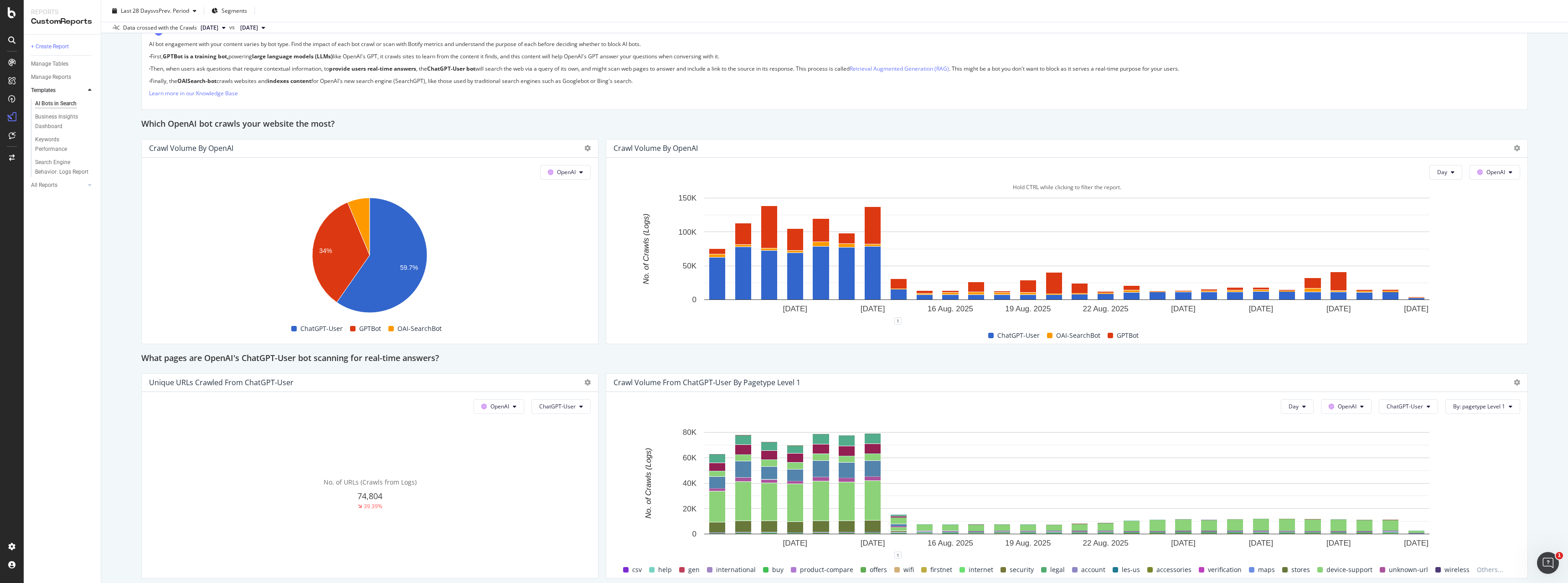
click at [1010, 333] on span "ChatGPT-User" at bounding box center [1018, 335] width 43 height 11
click at [1521, 150] on div "Crawl Volume by OpenAI" at bounding box center [1066, 148] width 921 height 18
click at [1509, 173] on icon at bounding box center [1511, 172] width 4 height 5
click at [1551, 169] on div "AI Bots in Search AI Bots in Search Main att.com Clone Schedule Email Export La…" at bounding box center [835, 292] width 1467 height 583
click at [382, 273] on icon "A chart." at bounding box center [382, 255] width 90 height 115
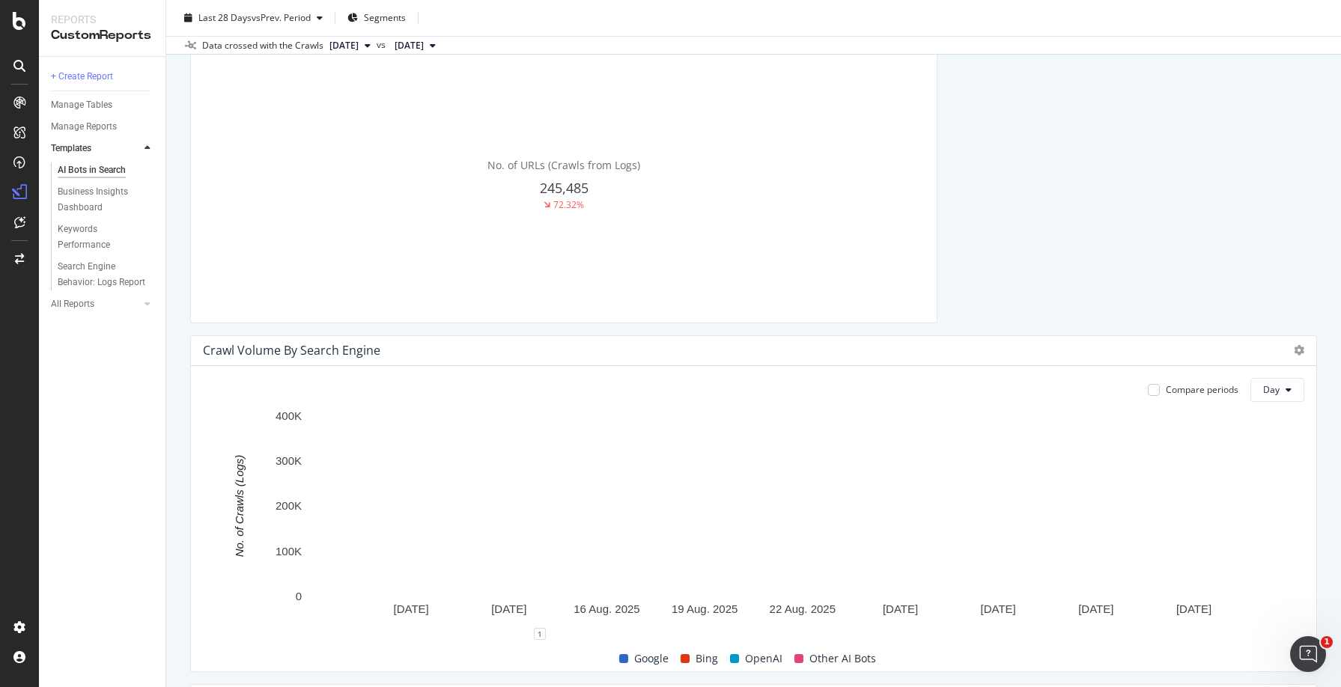
scroll to position [1844, 0]
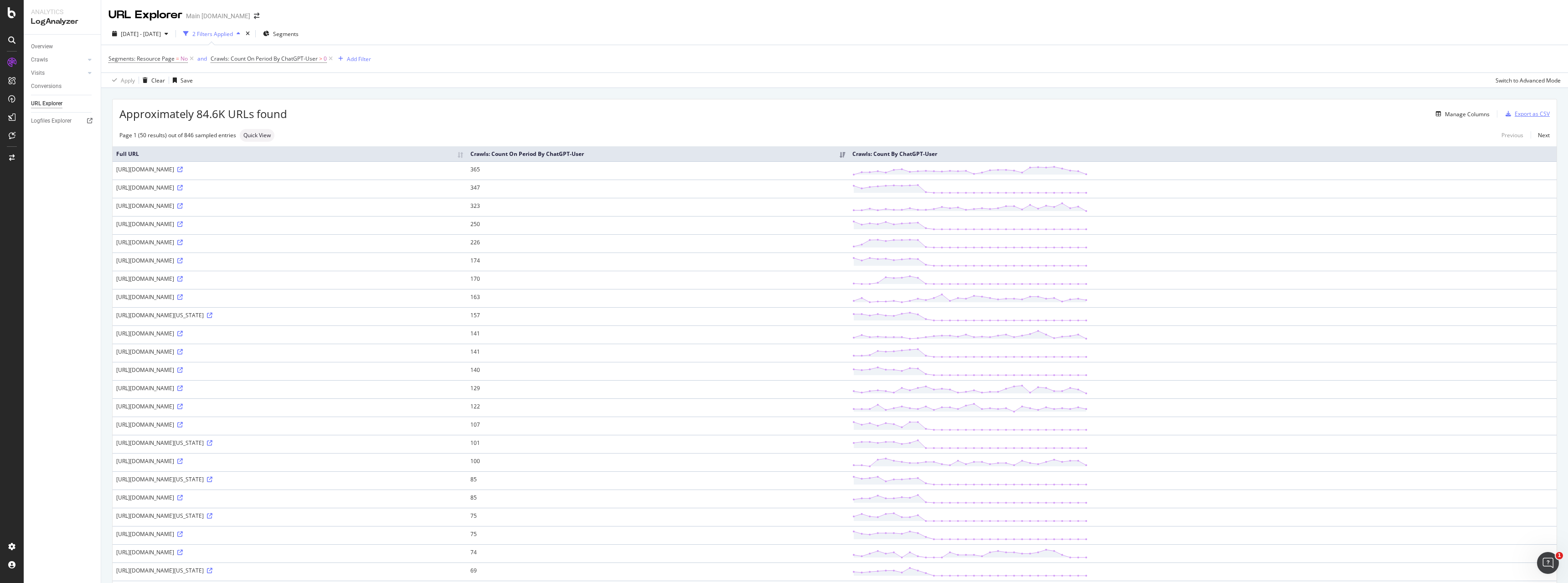
click at [1531, 114] on div "Export as CSV" at bounding box center [1532, 113] width 35 height 8
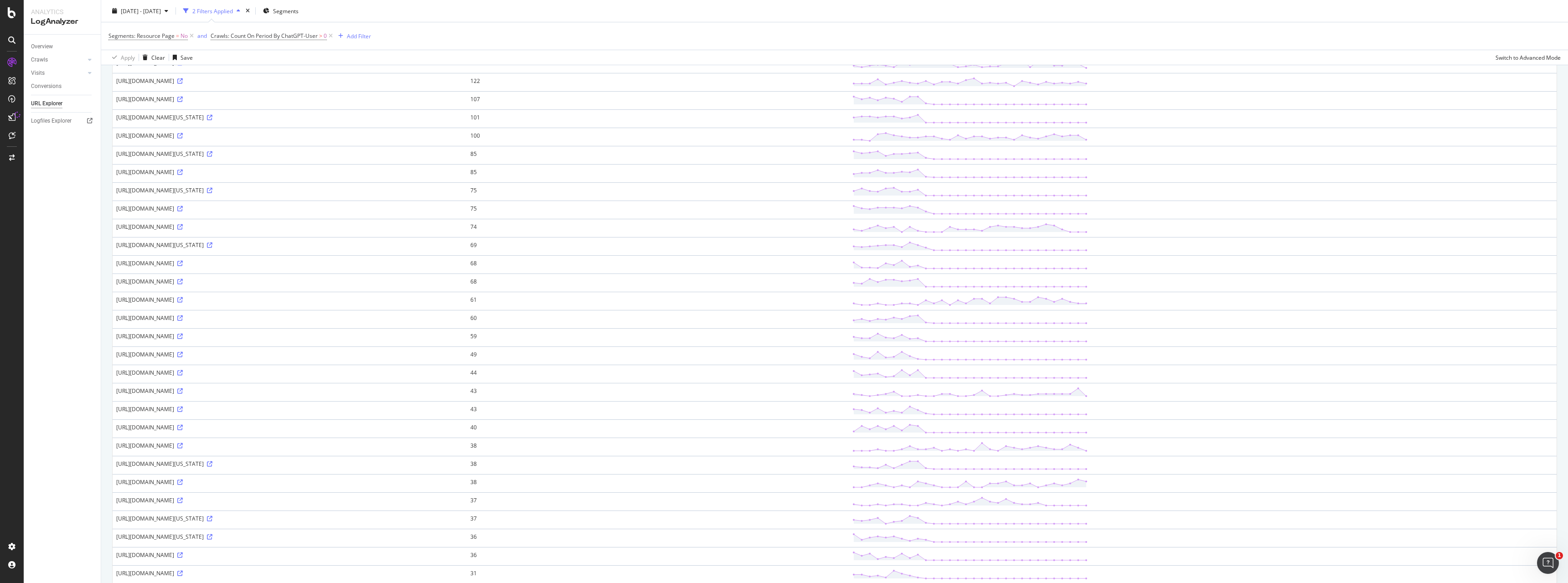
scroll to position [279, 0]
click at [183, 128] on icon at bounding box center [180, 127] width 5 height 5
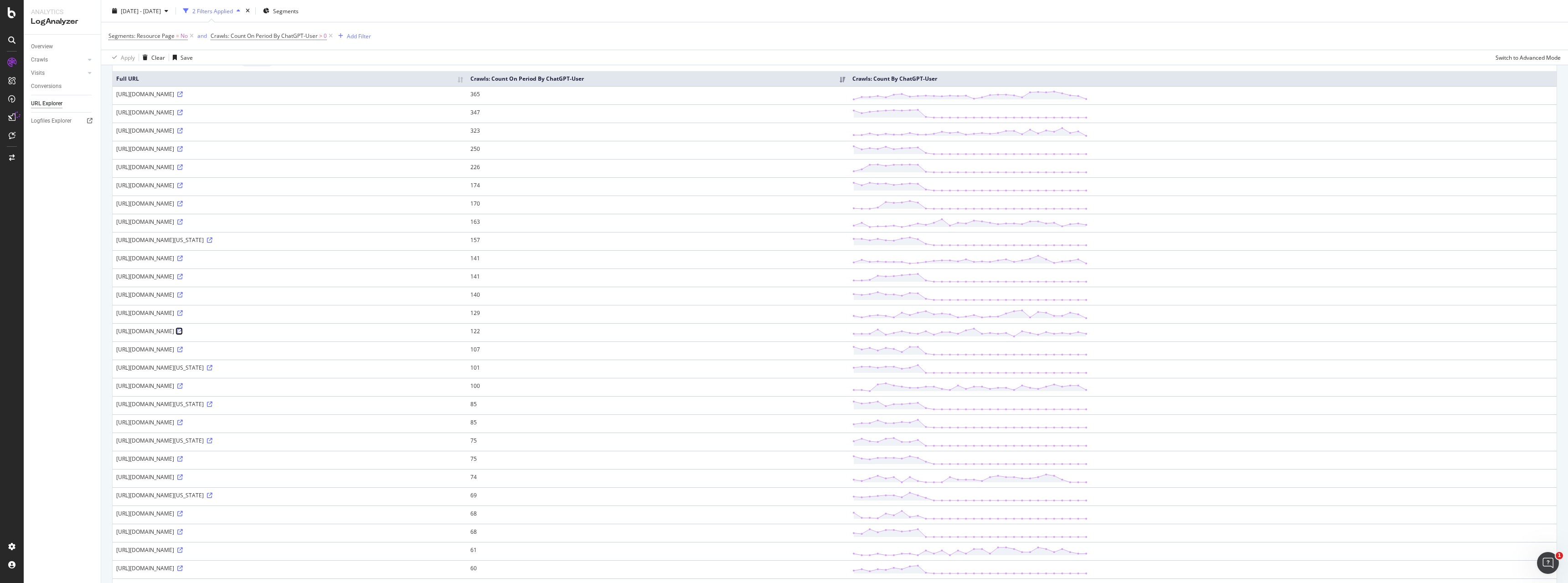
scroll to position [0, 0]
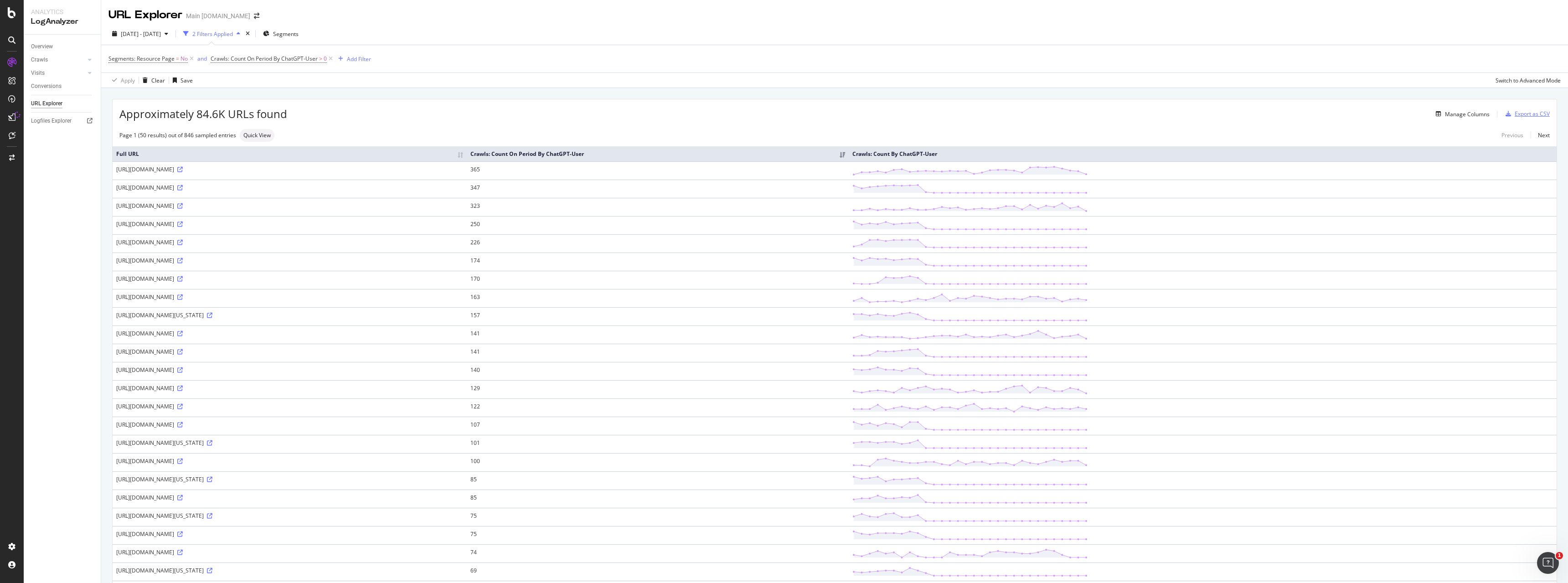
click at [1522, 115] on div "Export as CSV" at bounding box center [1532, 113] width 35 height 8
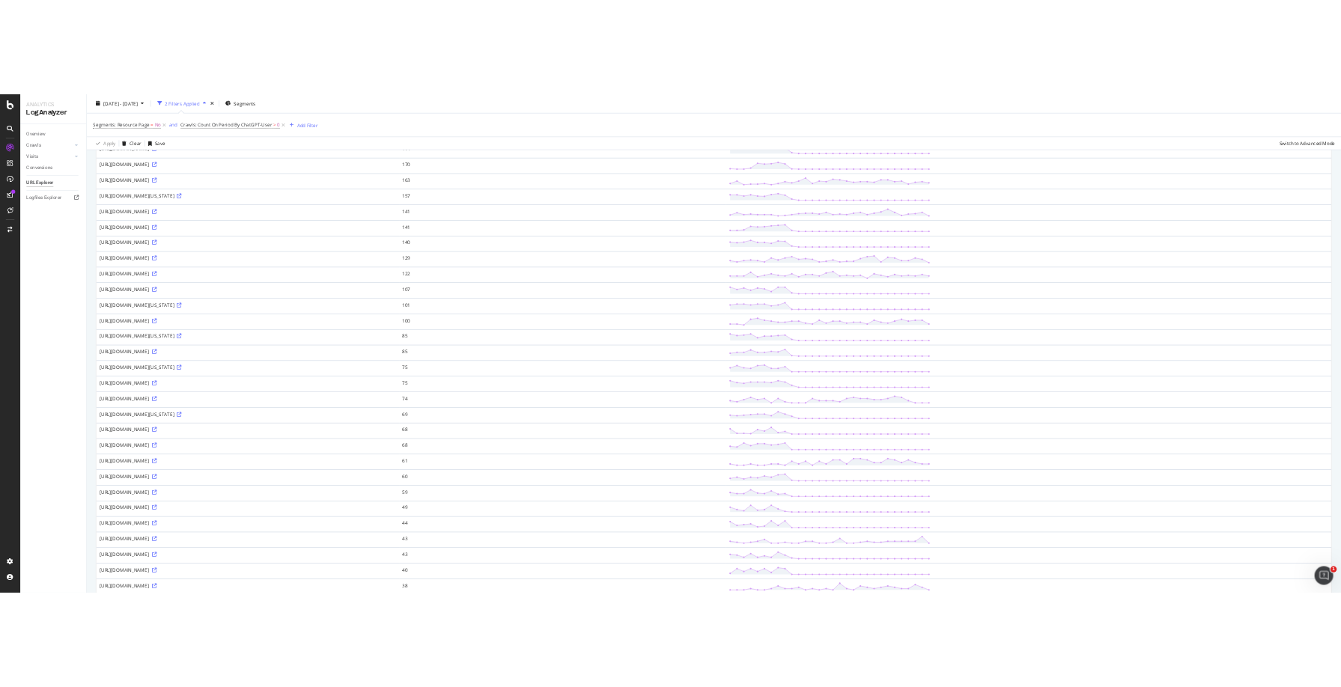
scroll to position [229, 0]
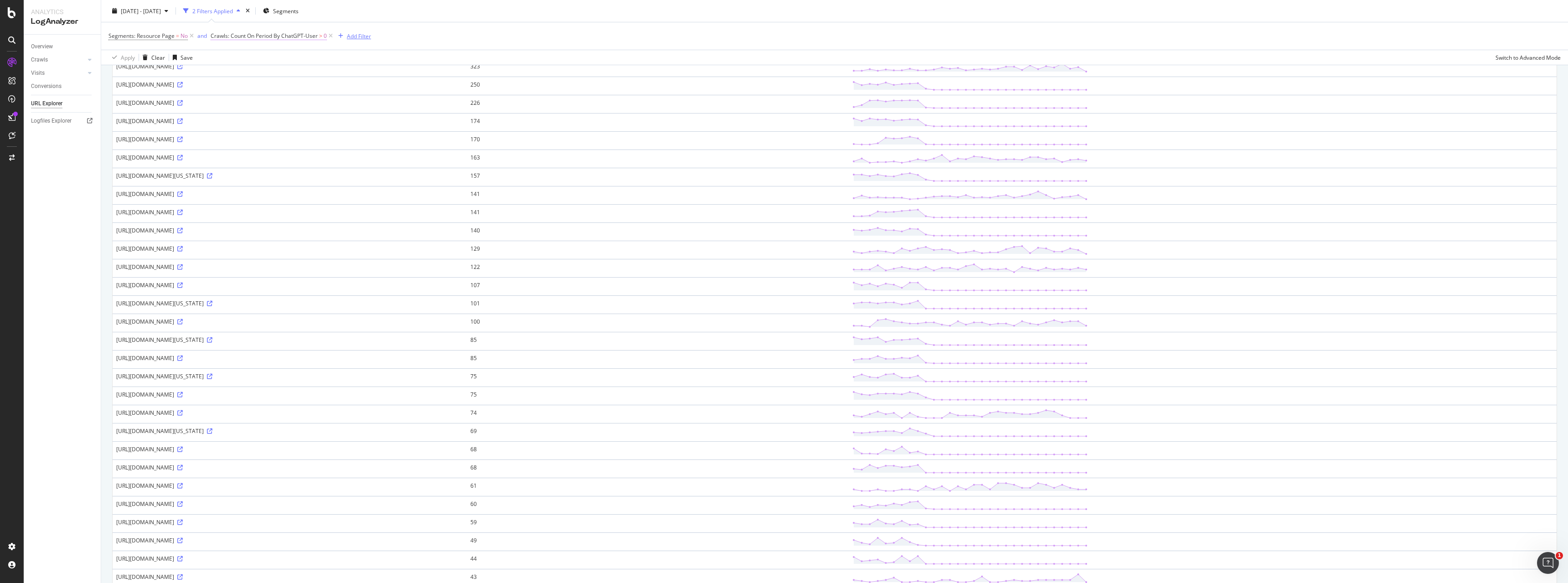
drag, startPoint x: 335, startPoint y: 37, endPoint x: 285, endPoint y: 38, distance: 50.0
click at [285, 38] on div "Segments: Resource Page = No and Crawls: Count On Period By ChatGPT-User > 0 Ad…" at bounding box center [239, 36] width 262 height 13
